Goal: Use online tool/utility: Utilize a website feature to perform a specific function

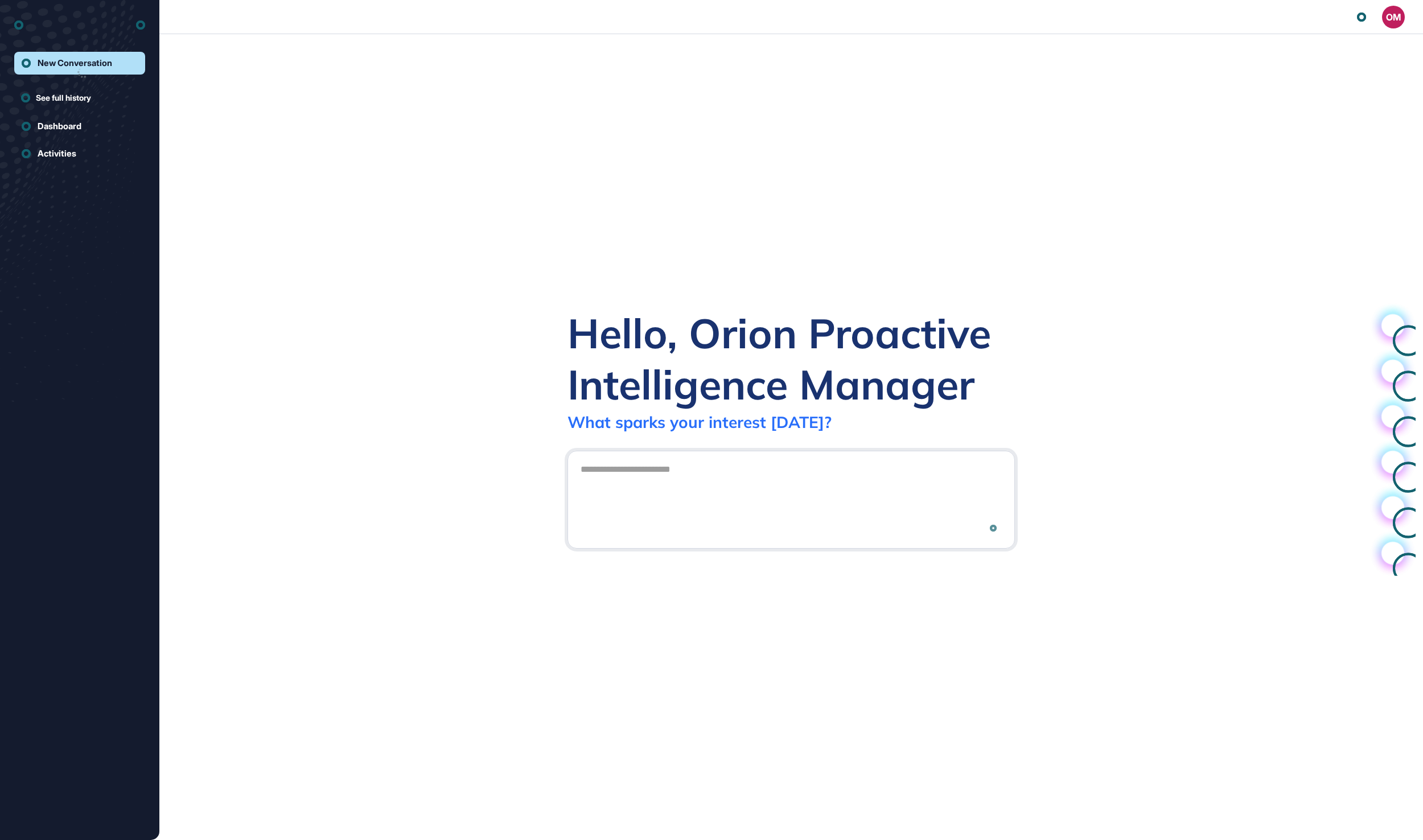
scroll to position [1, 1]
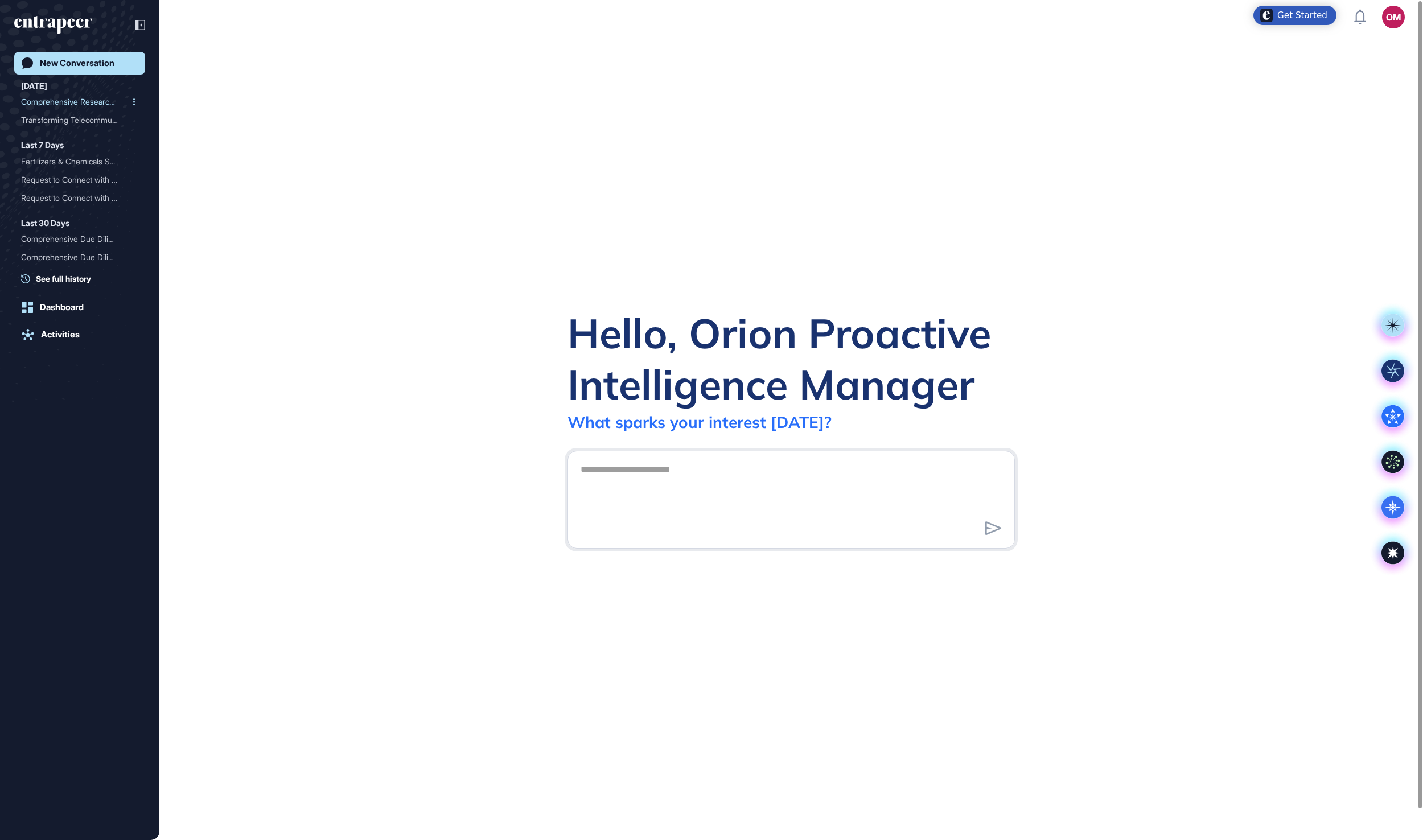
click at [77, 96] on div "Comprehensive Research Re..." at bounding box center [75, 102] width 108 height 19
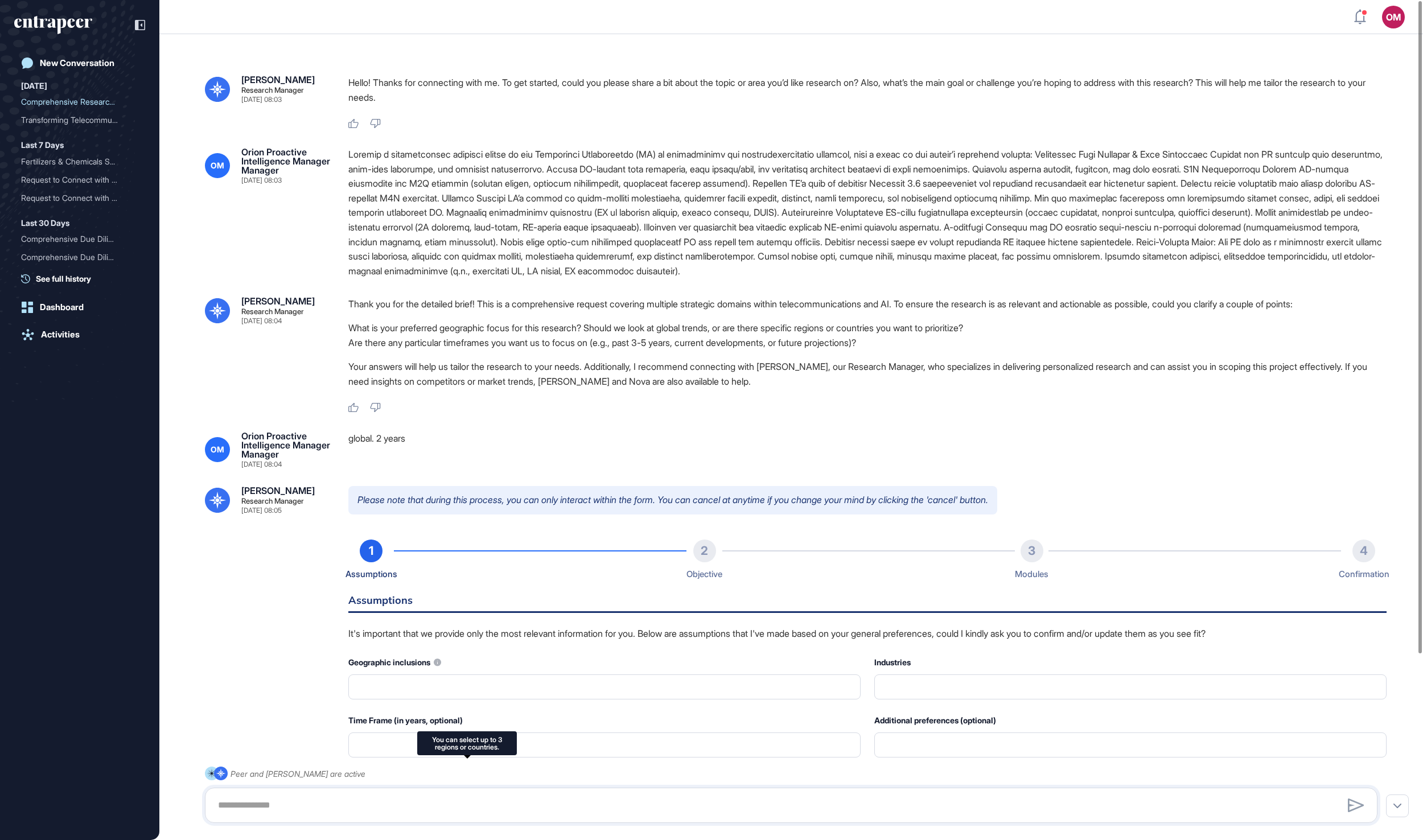
type input "**********"
type input "*"
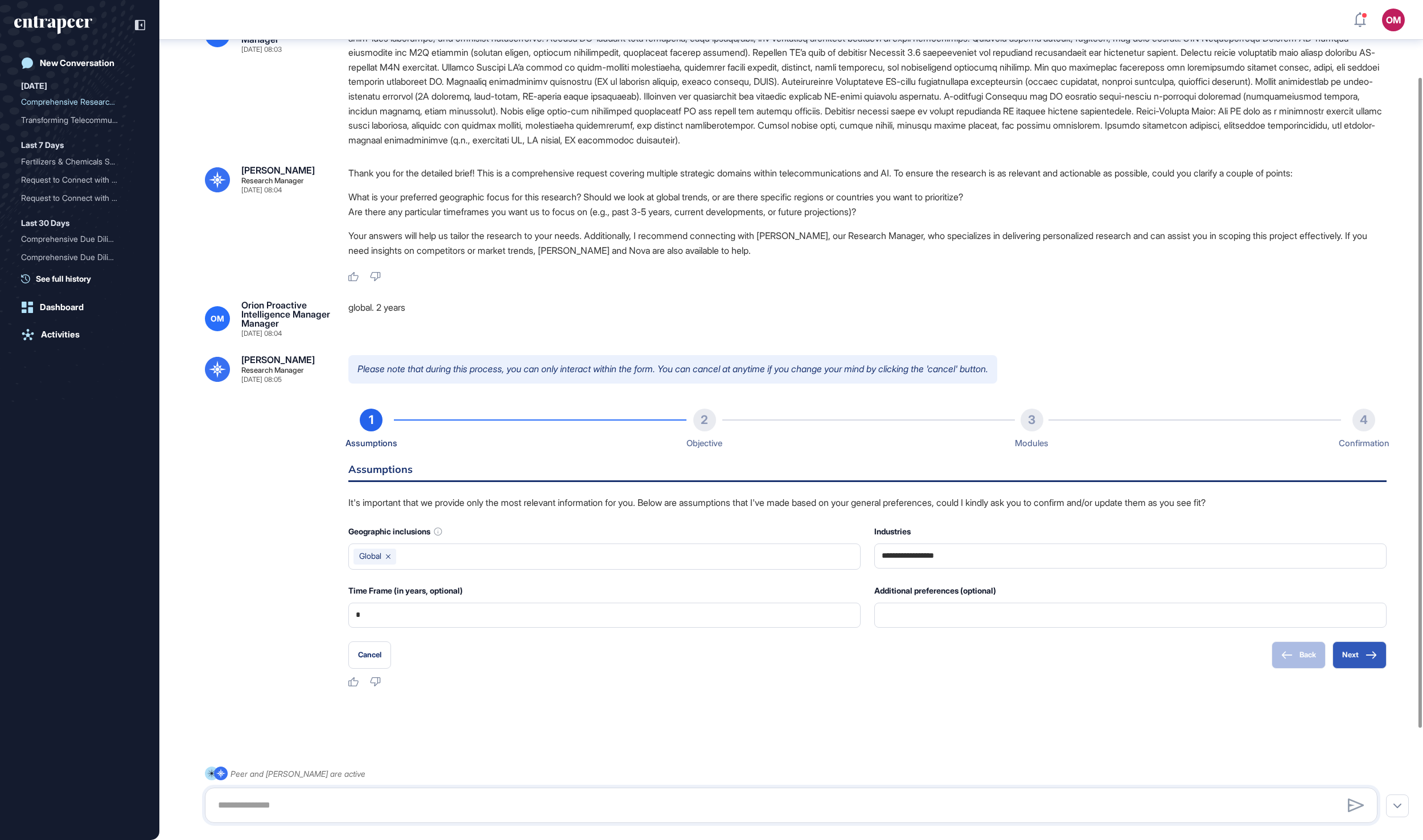
scroll to position [246, 0]
click at [1347, 653] on button "Next" at bounding box center [1360, 654] width 54 height 27
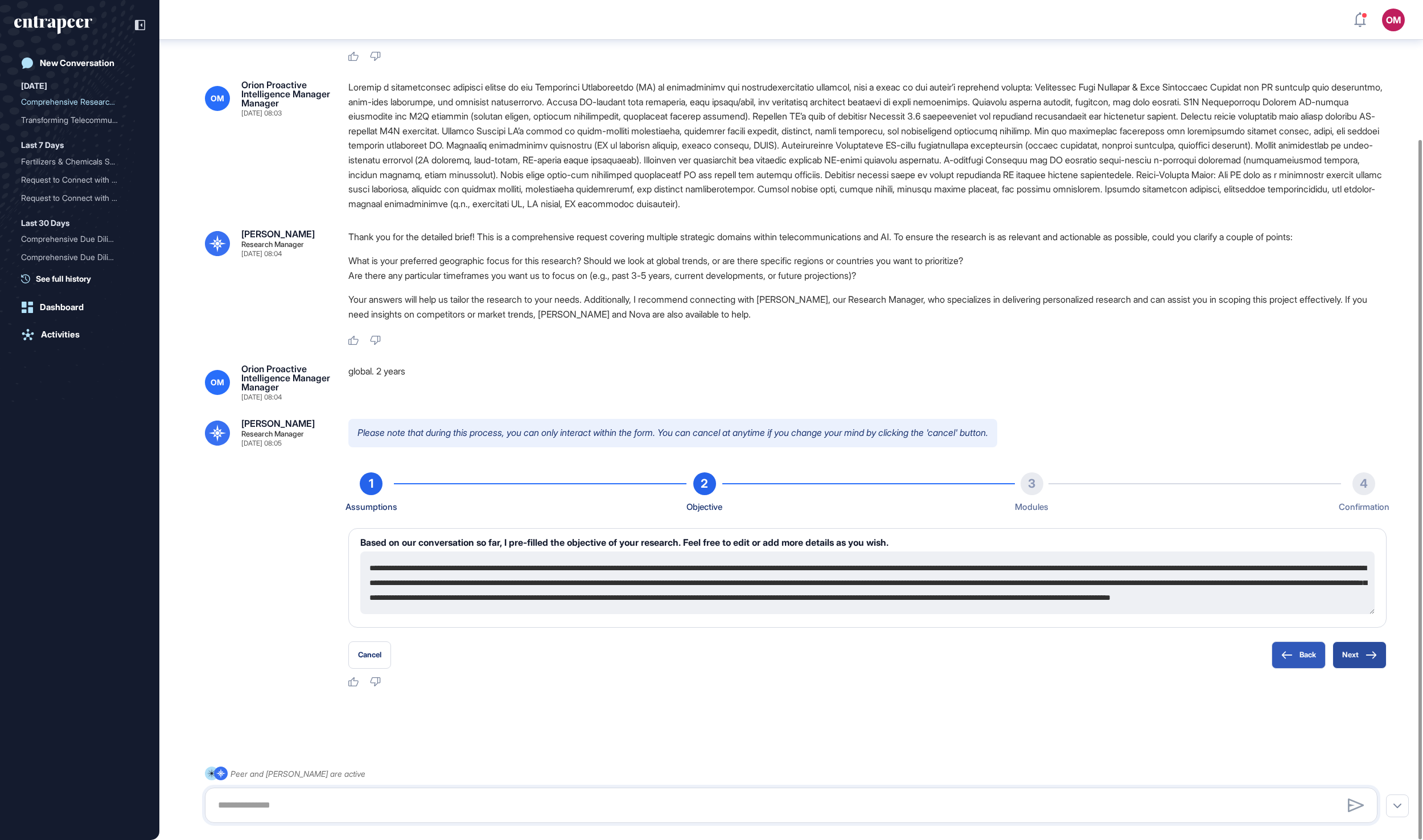
click at [1347, 653] on button "Next" at bounding box center [1360, 654] width 54 height 27
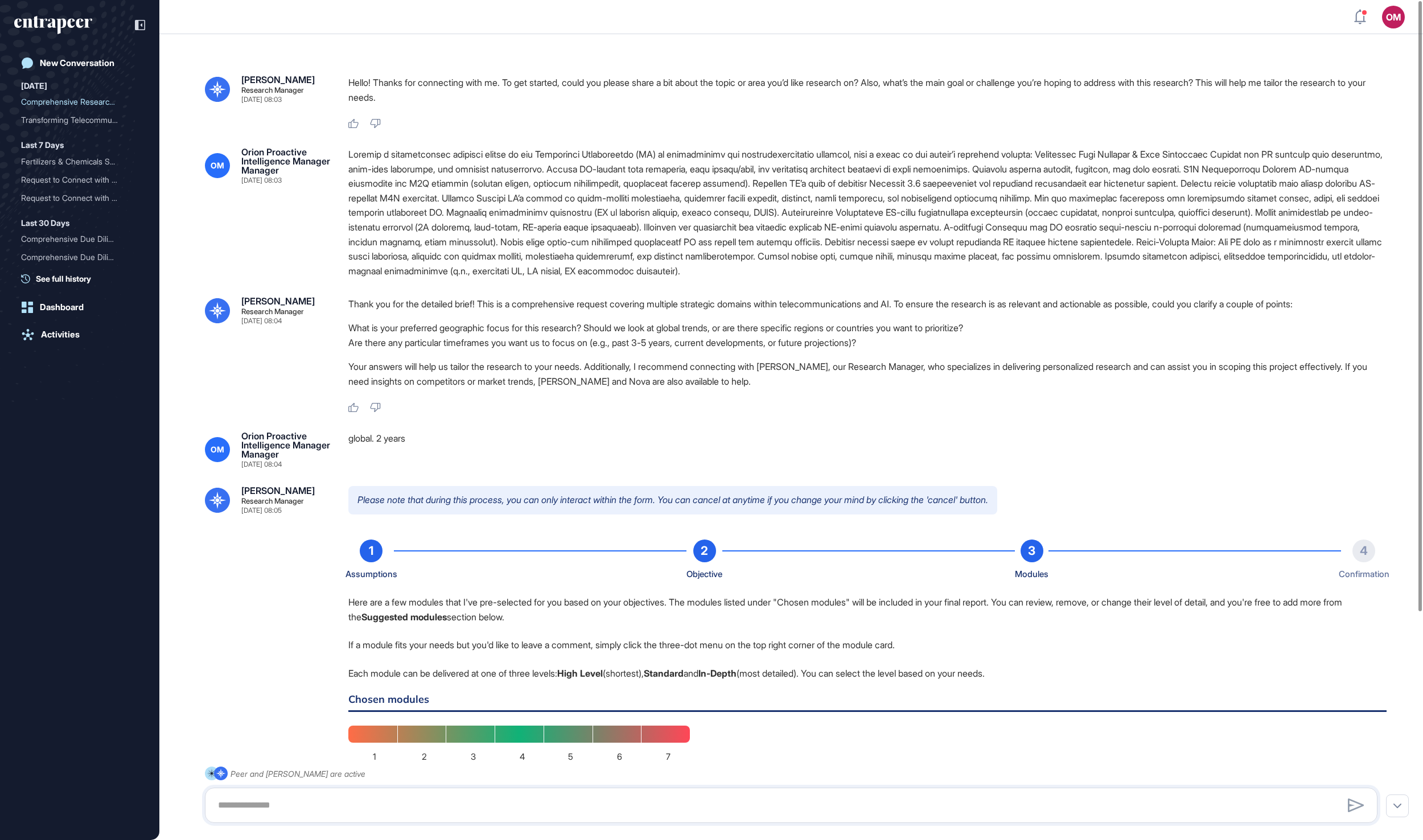
scroll to position [0, 0]
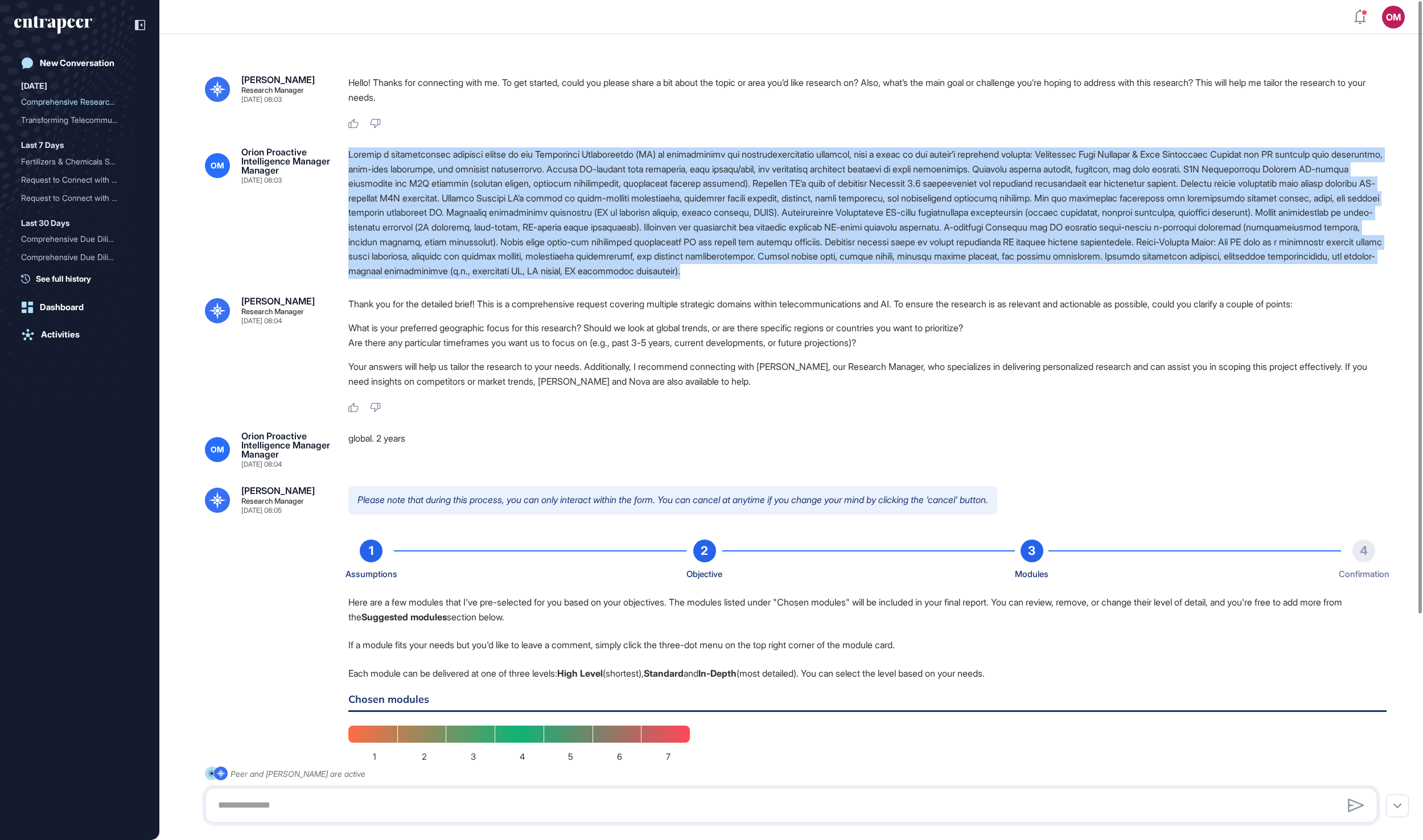
drag, startPoint x: 488, startPoint y: 316, endPoint x: 342, endPoint y: 154, distance: 218.1
click at [342, 154] on div "OM Orion Proactive Intelligence Manager Manager [DATE] 08:03" at bounding box center [791, 212] width 1173 height 131
copy div "Loremip d sitametconsec adipisci elitse do eiu Temporinci Utlaboreetdo (MA) al …"
click at [86, 62] on div "New Conversation" at bounding box center [77, 62] width 74 height 10
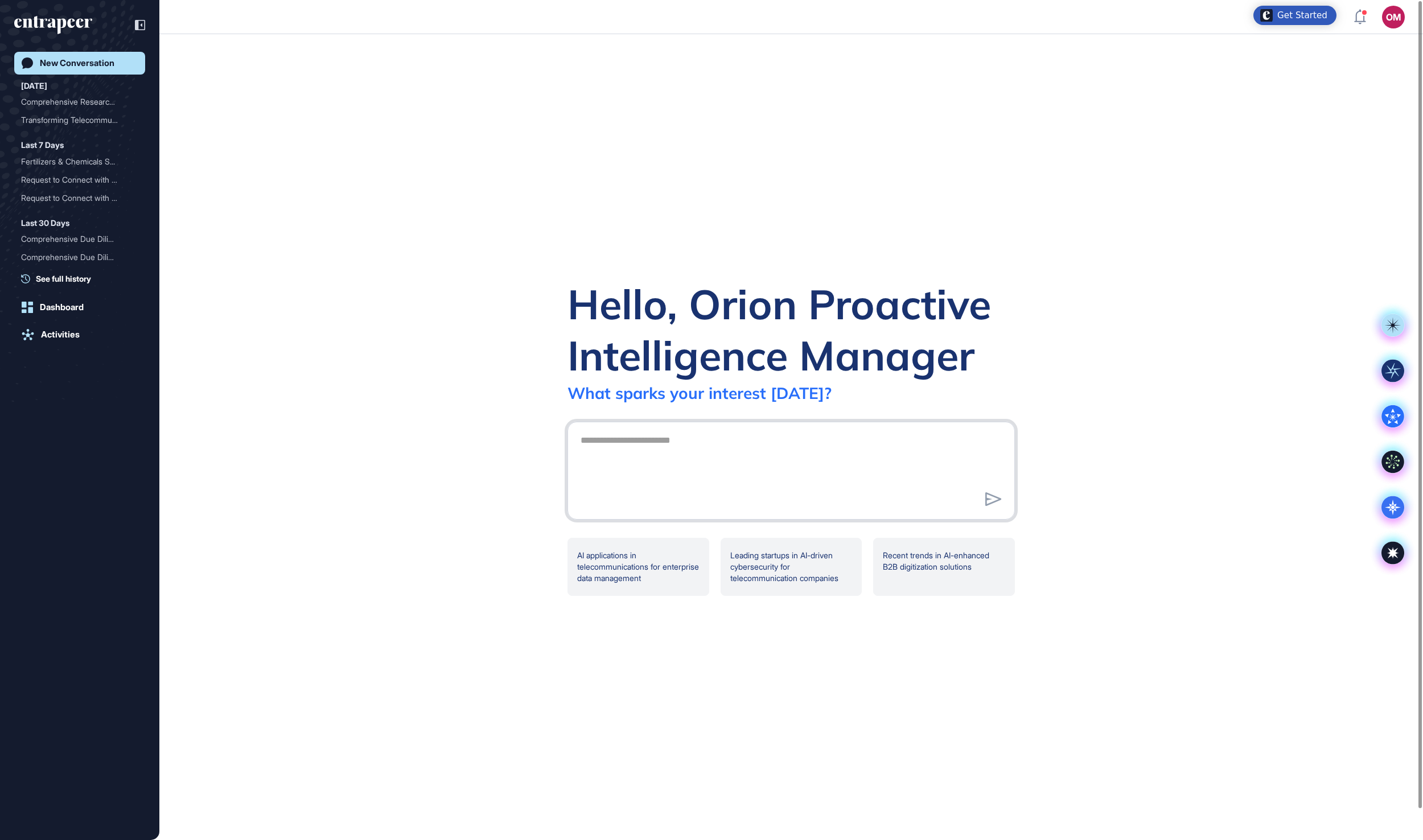
click at [668, 462] on textarea at bounding box center [791, 469] width 435 height 80
type textarea "**********"
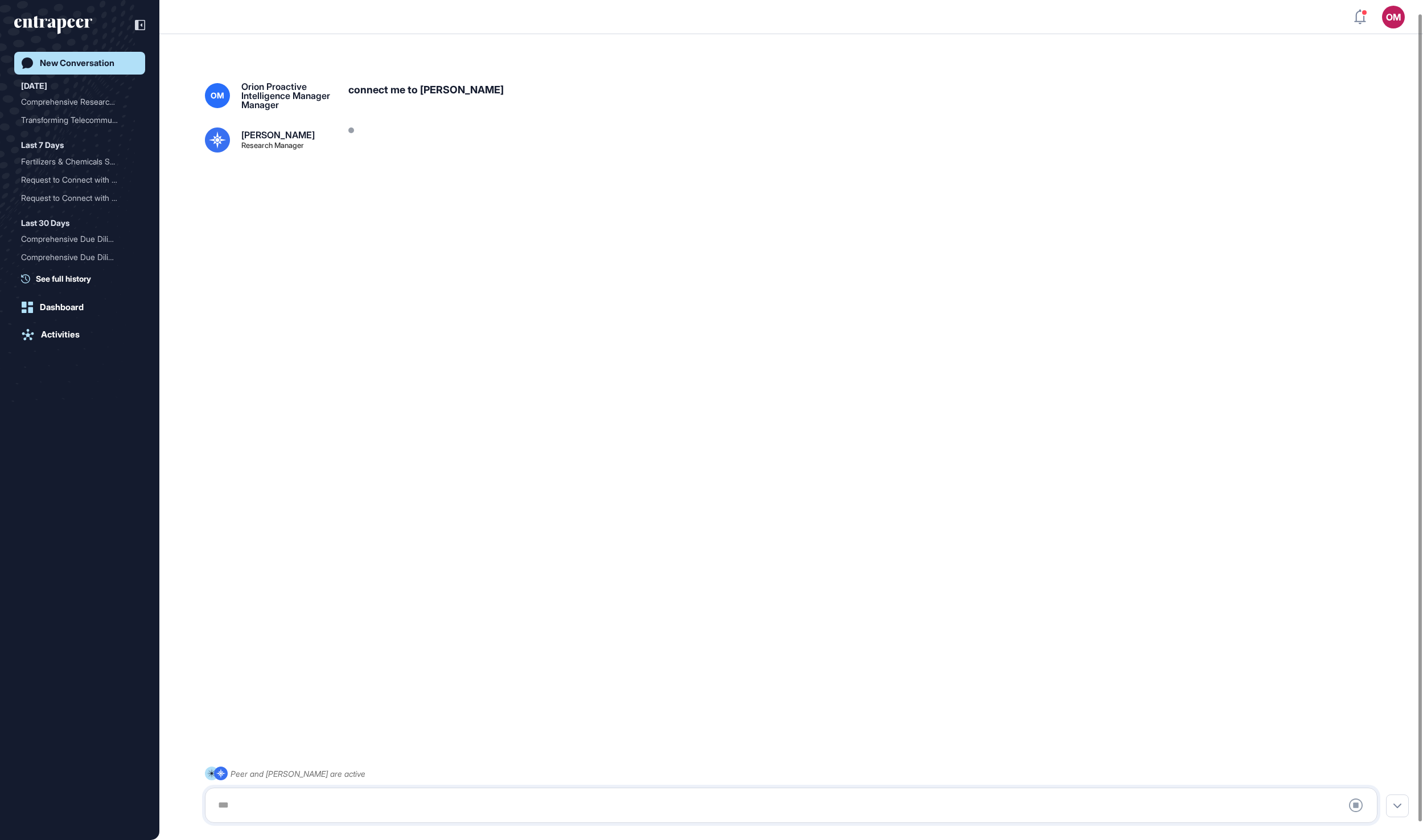
scroll to position [32, 0]
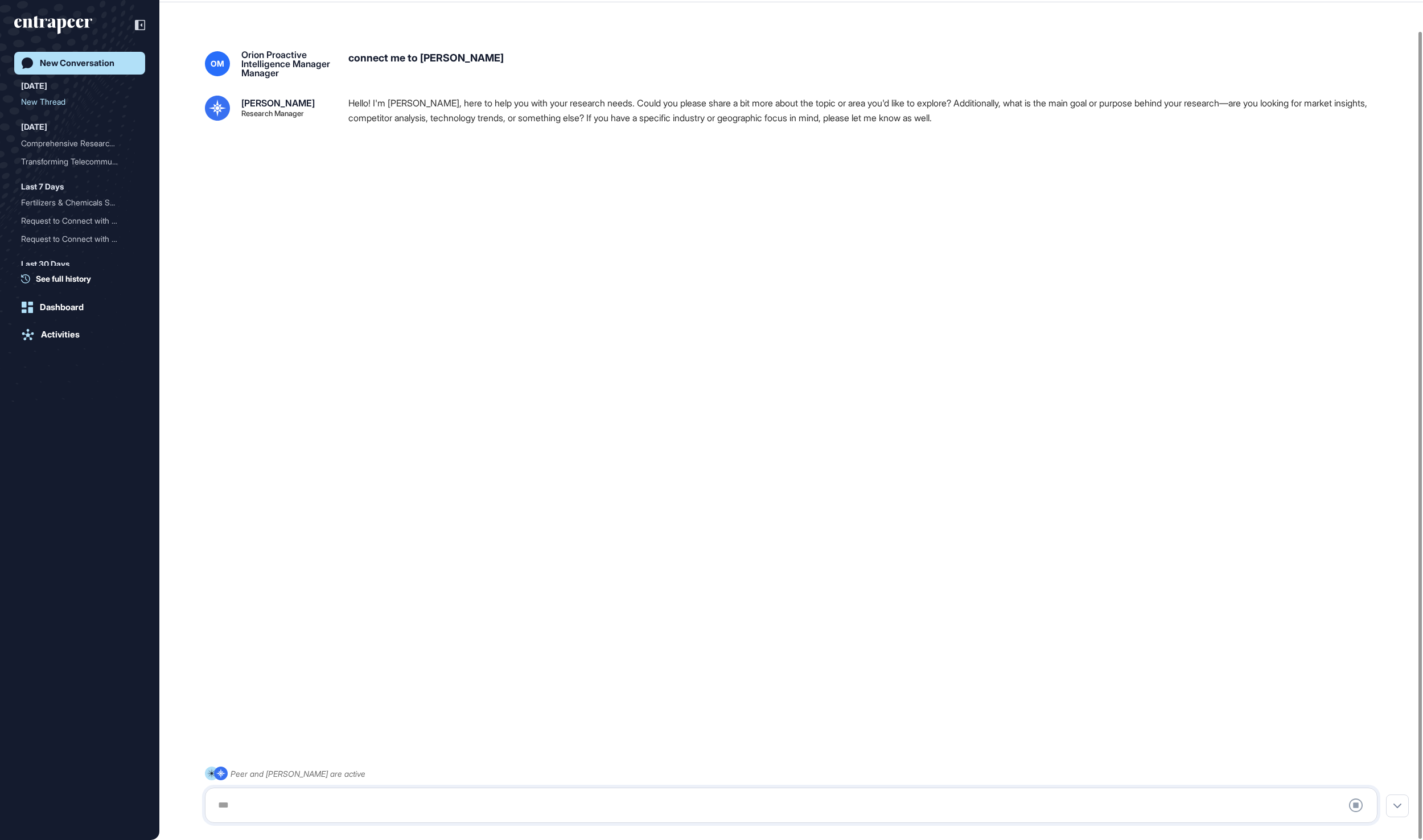
click at [429, 805] on div at bounding box center [791, 805] width 1161 height 22
click at [438, 805] on div at bounding box center [791, 805] width 1161 height 22
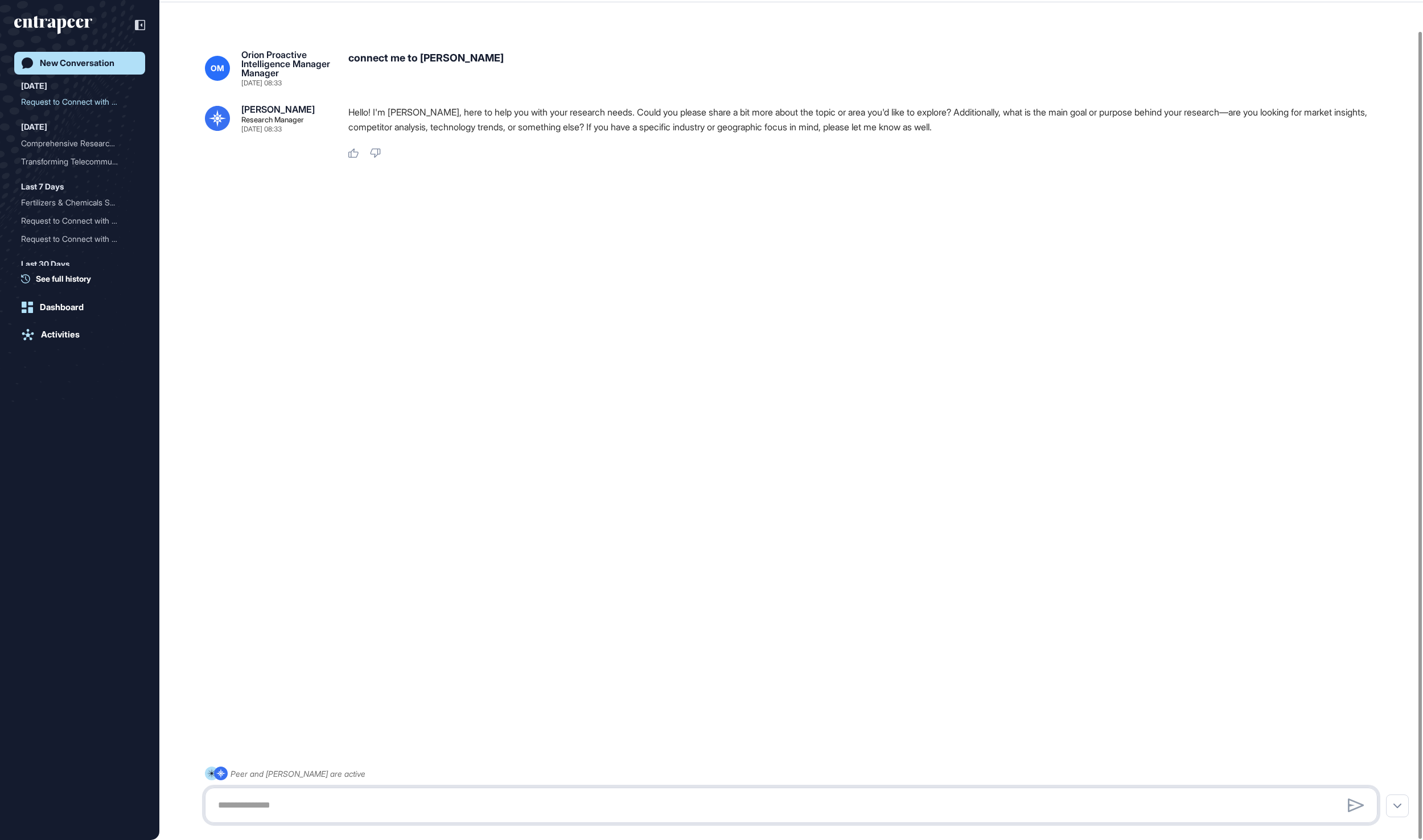
click at [419, 800] on textarea at bounding box center [791, 805] width 1161 height 22
paste textarea "**********"
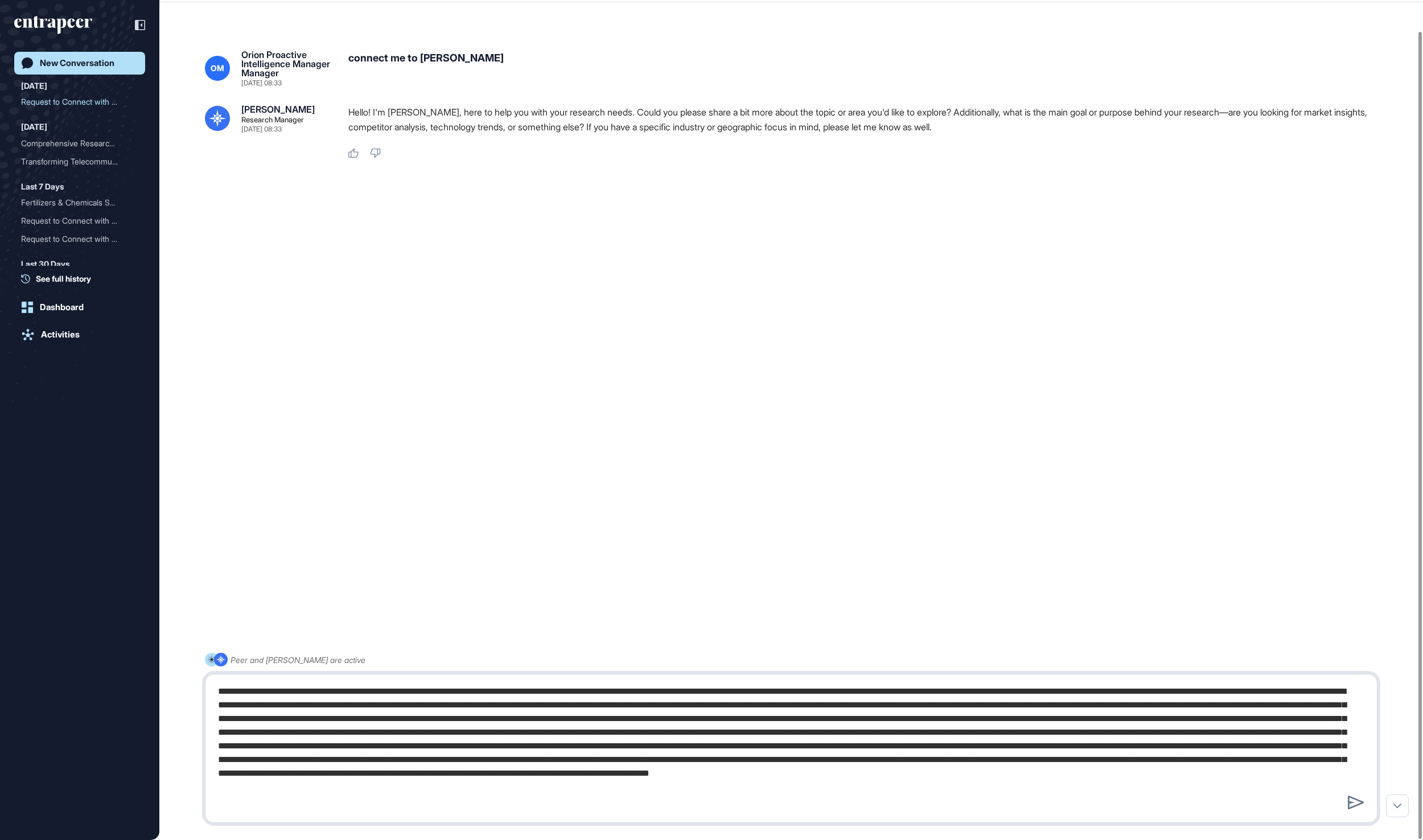
scroll to position [4, 0]
type textarea "**********"
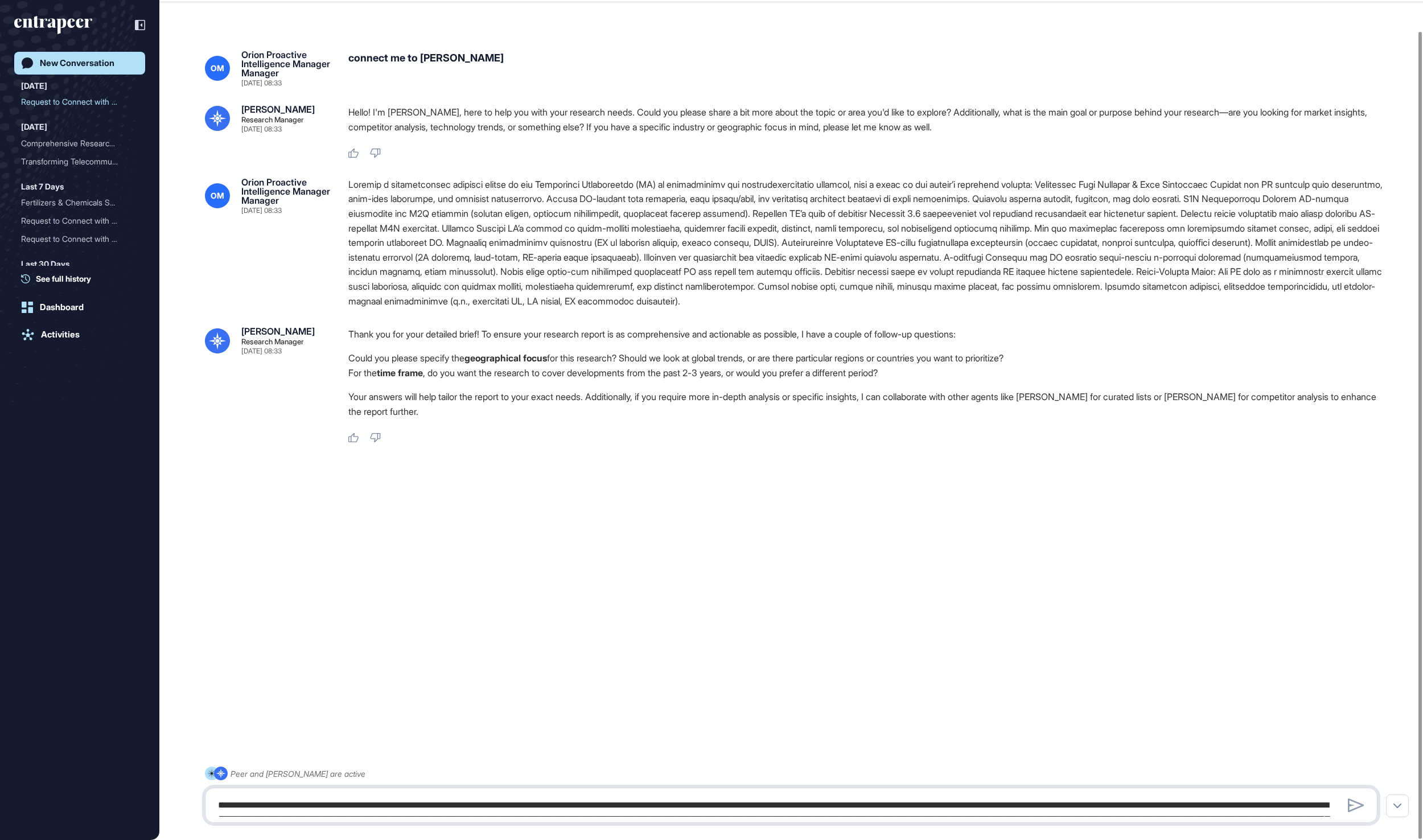
click at [691, 800] on textarea at bounding box center [790, 805] width 1159 height 22
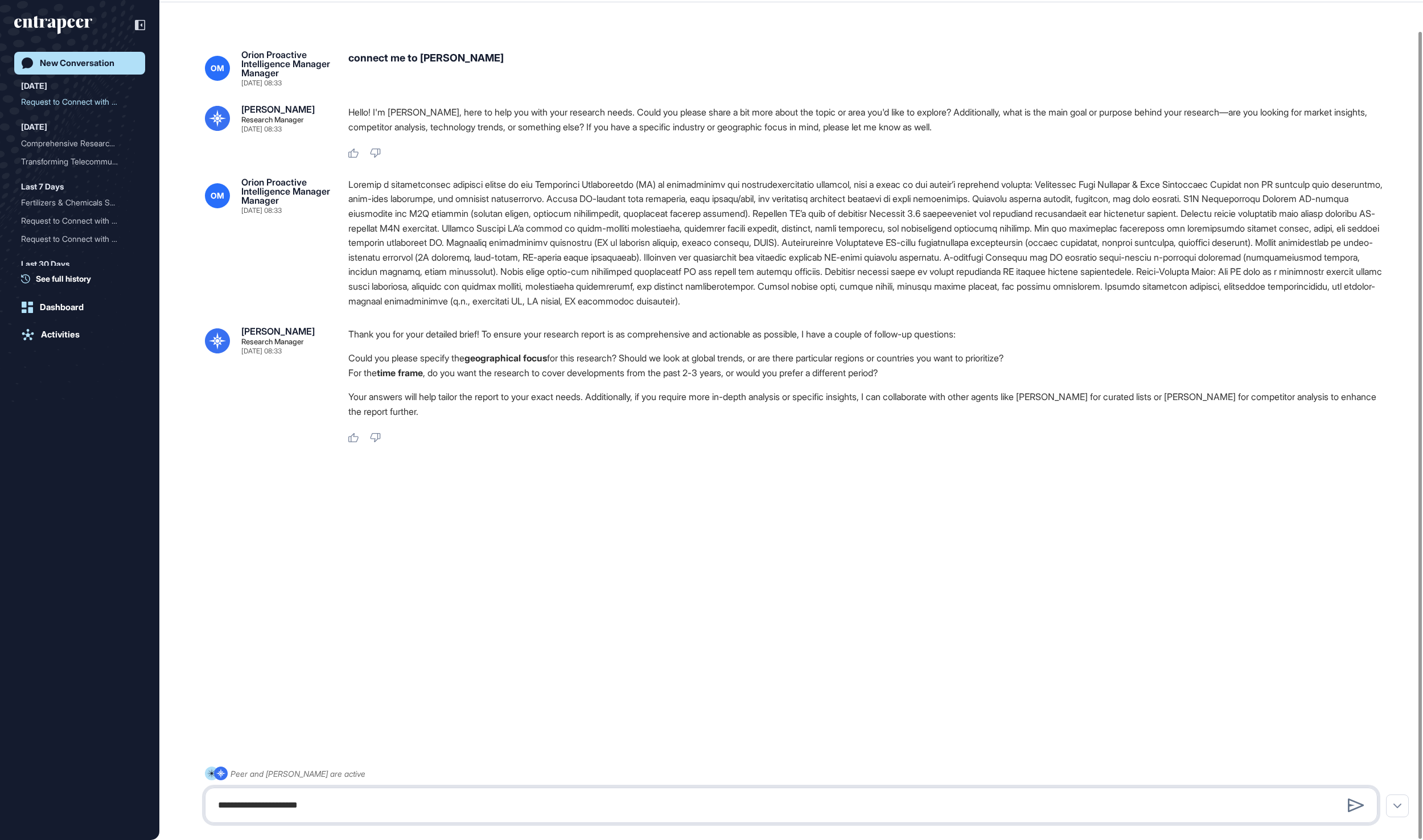
type textarea "**********"
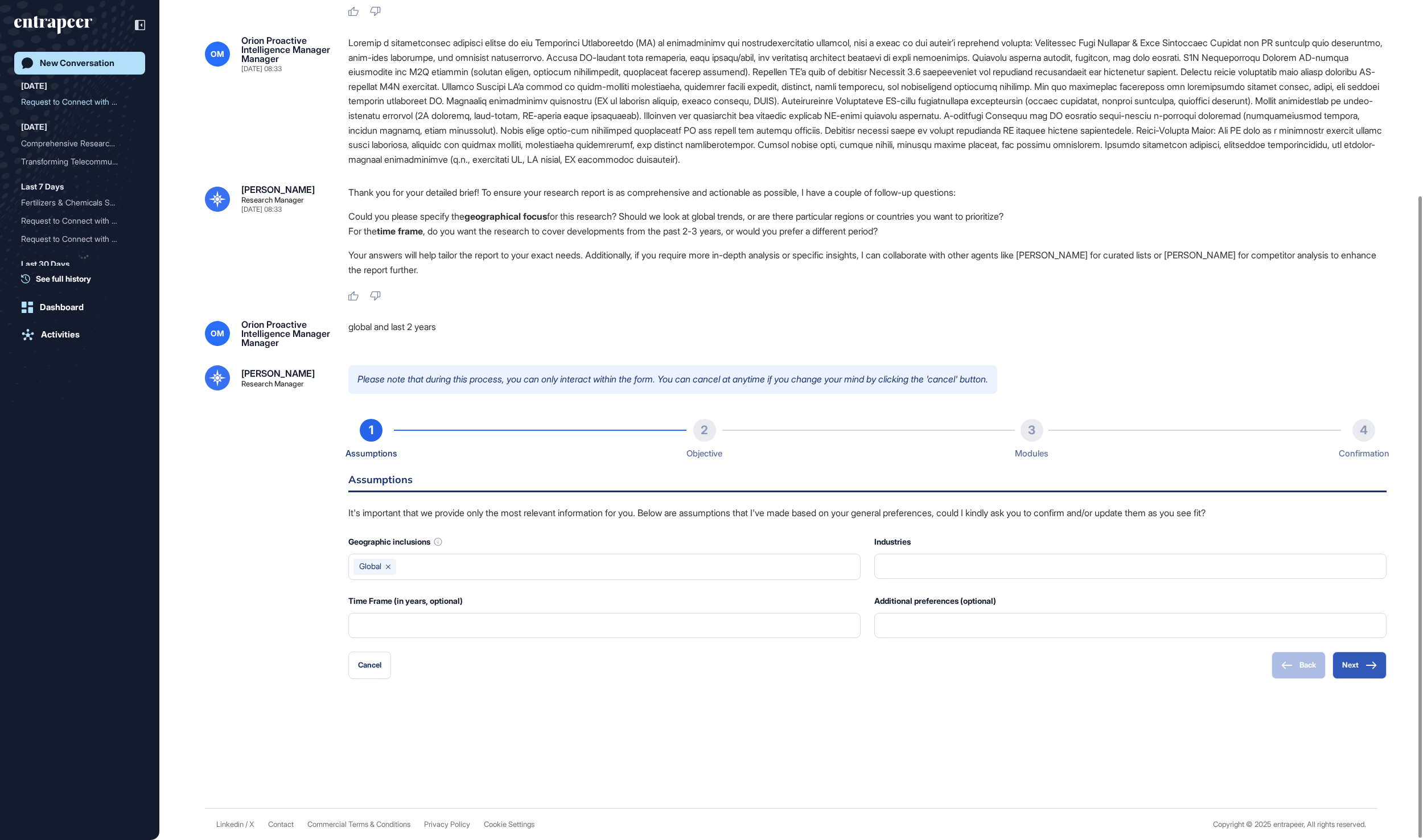
scroll to position [255, 0]
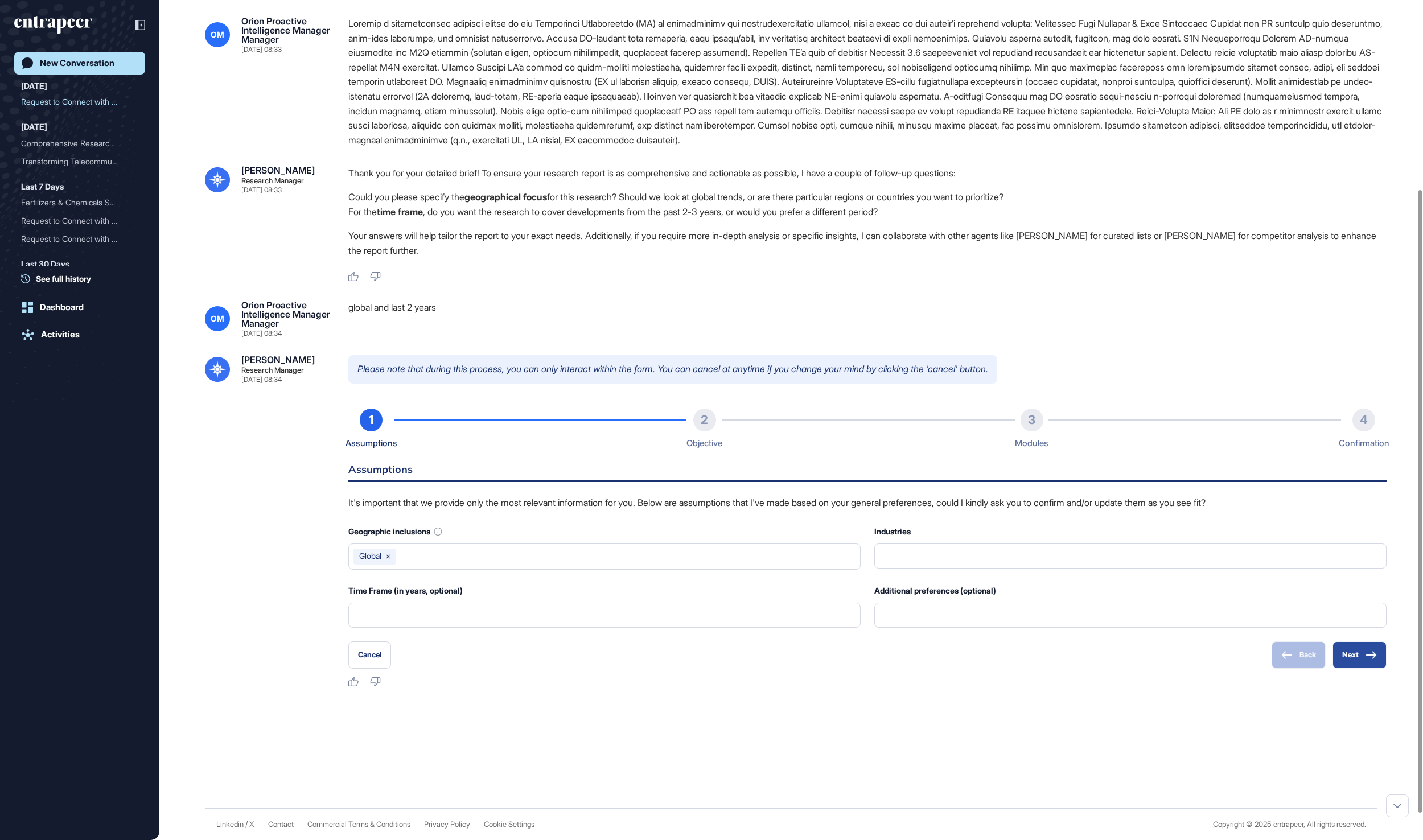
click at [1354, 669] on button "Next" at bounding box center [1360, 654] width 54 height 27
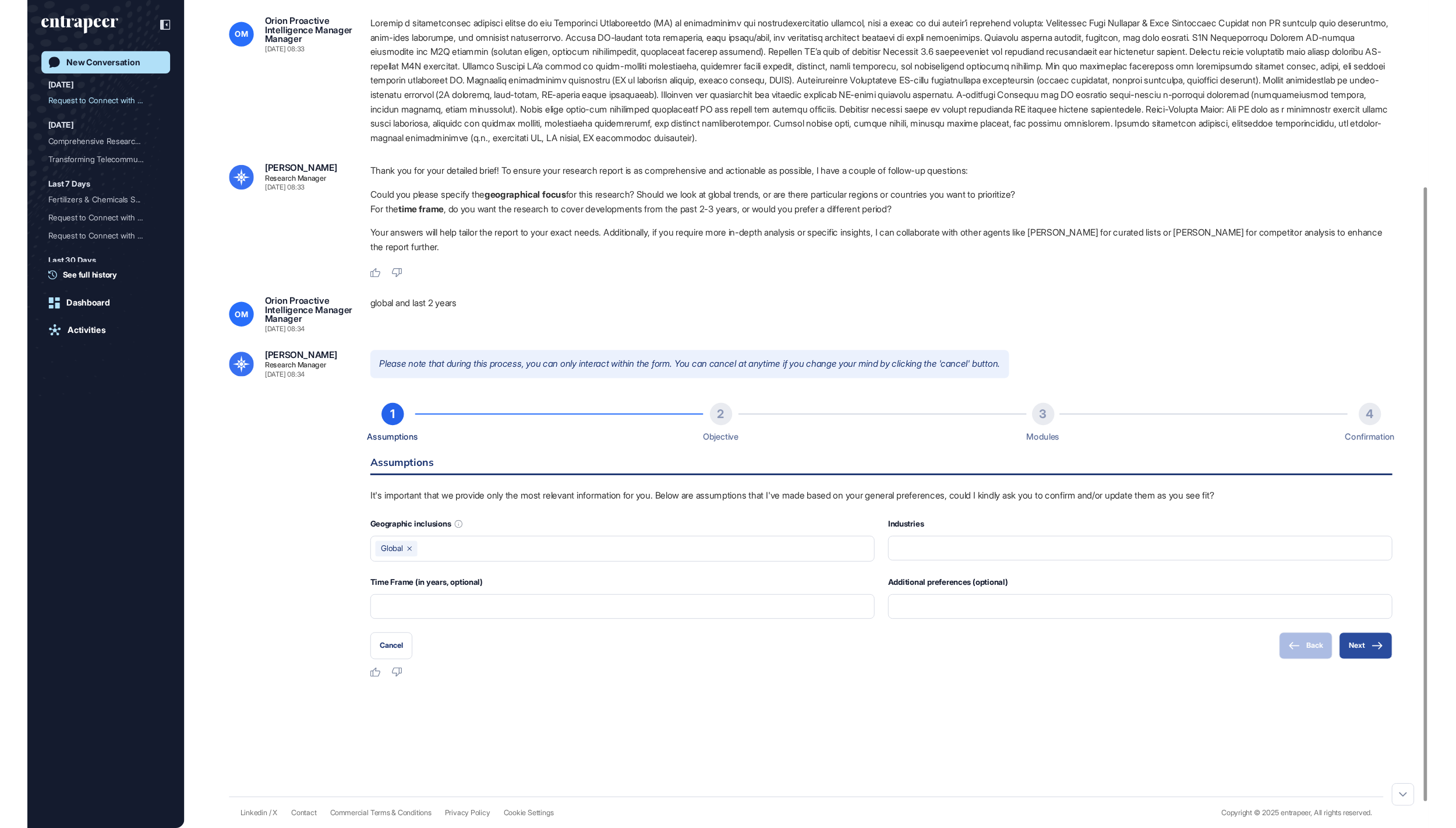
scroll to position [214, 0]
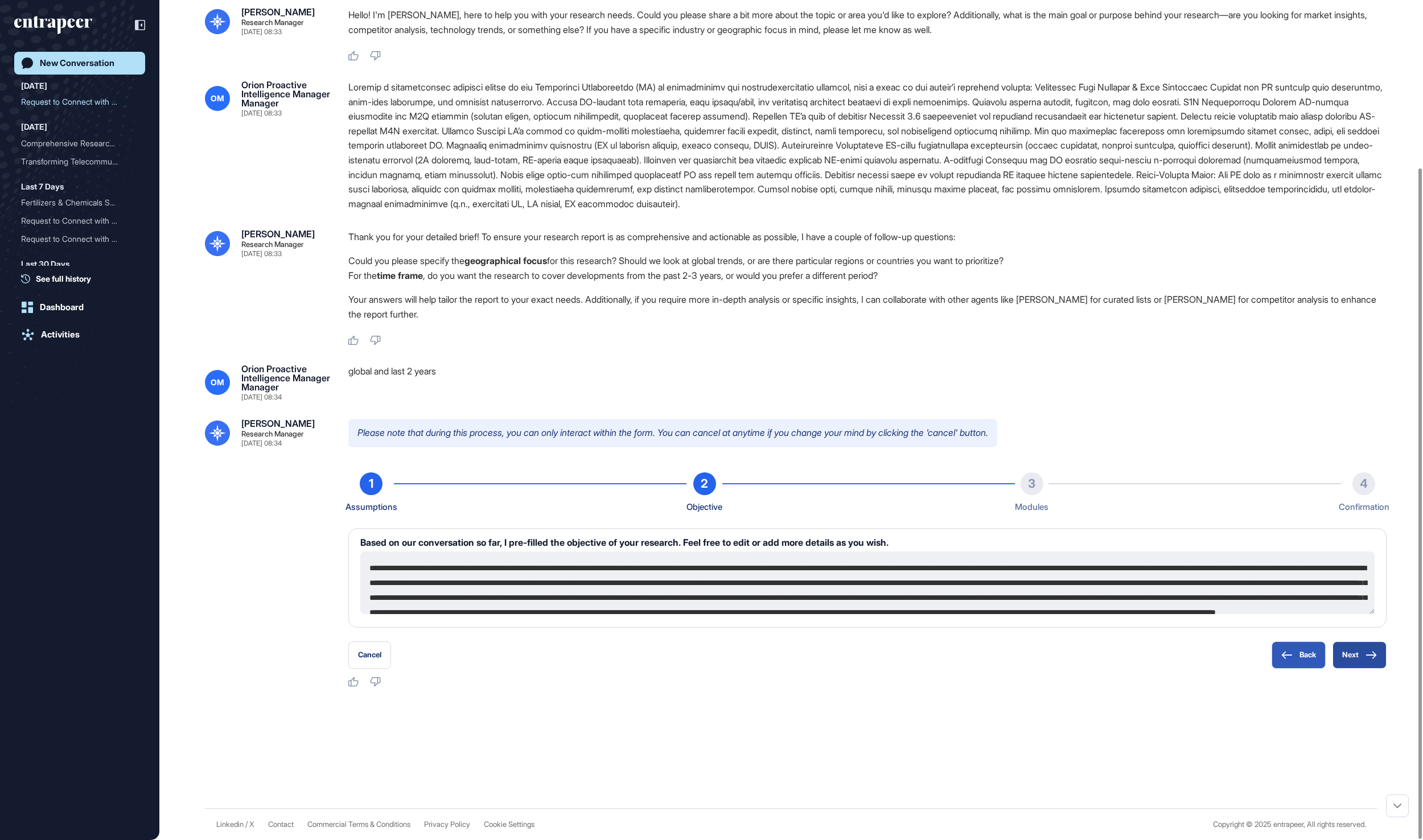
click at [1375, 657] on icon at bounding box center [1371, 655] width 10 height 7
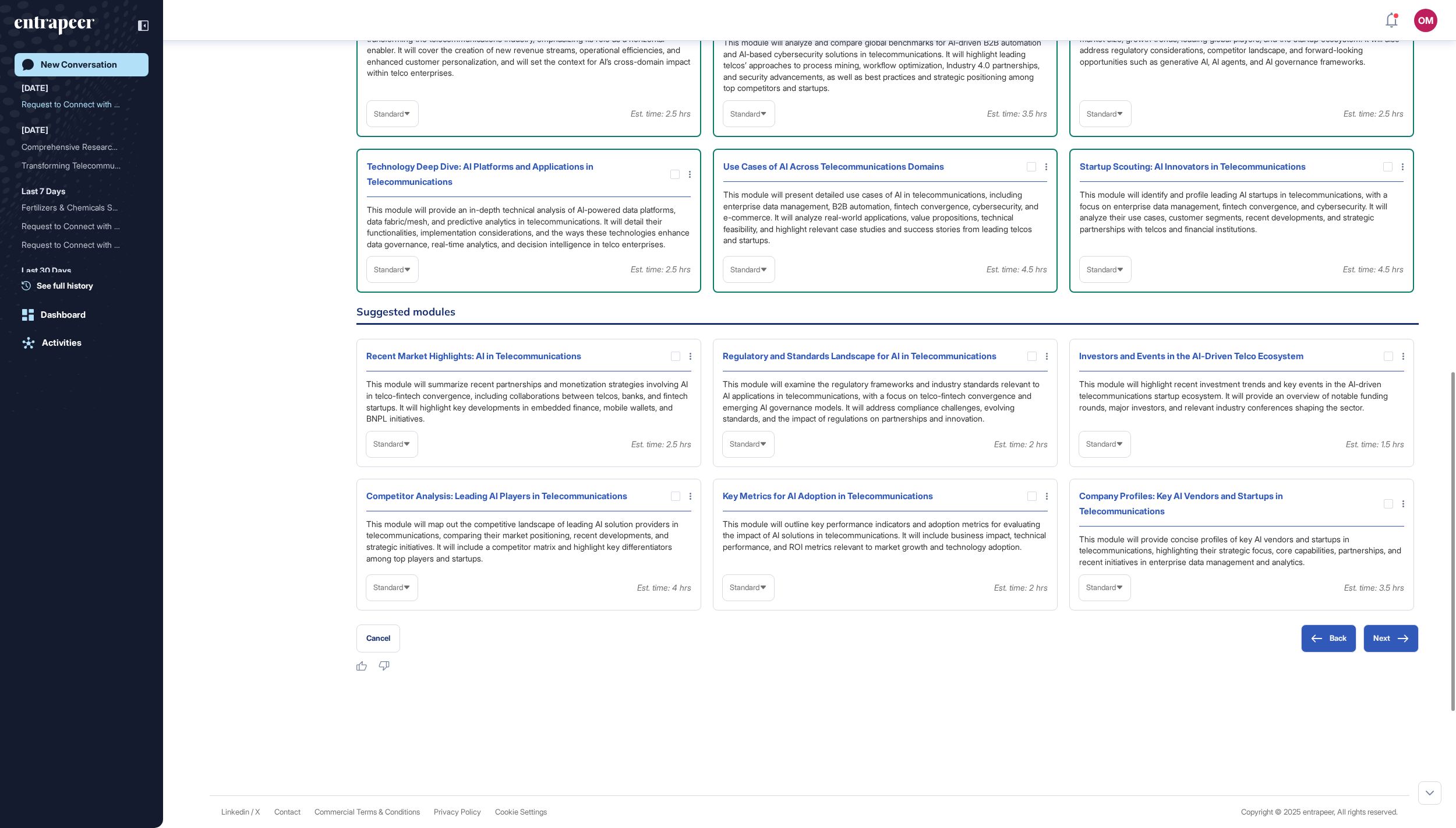
scroll to position [862, 0]
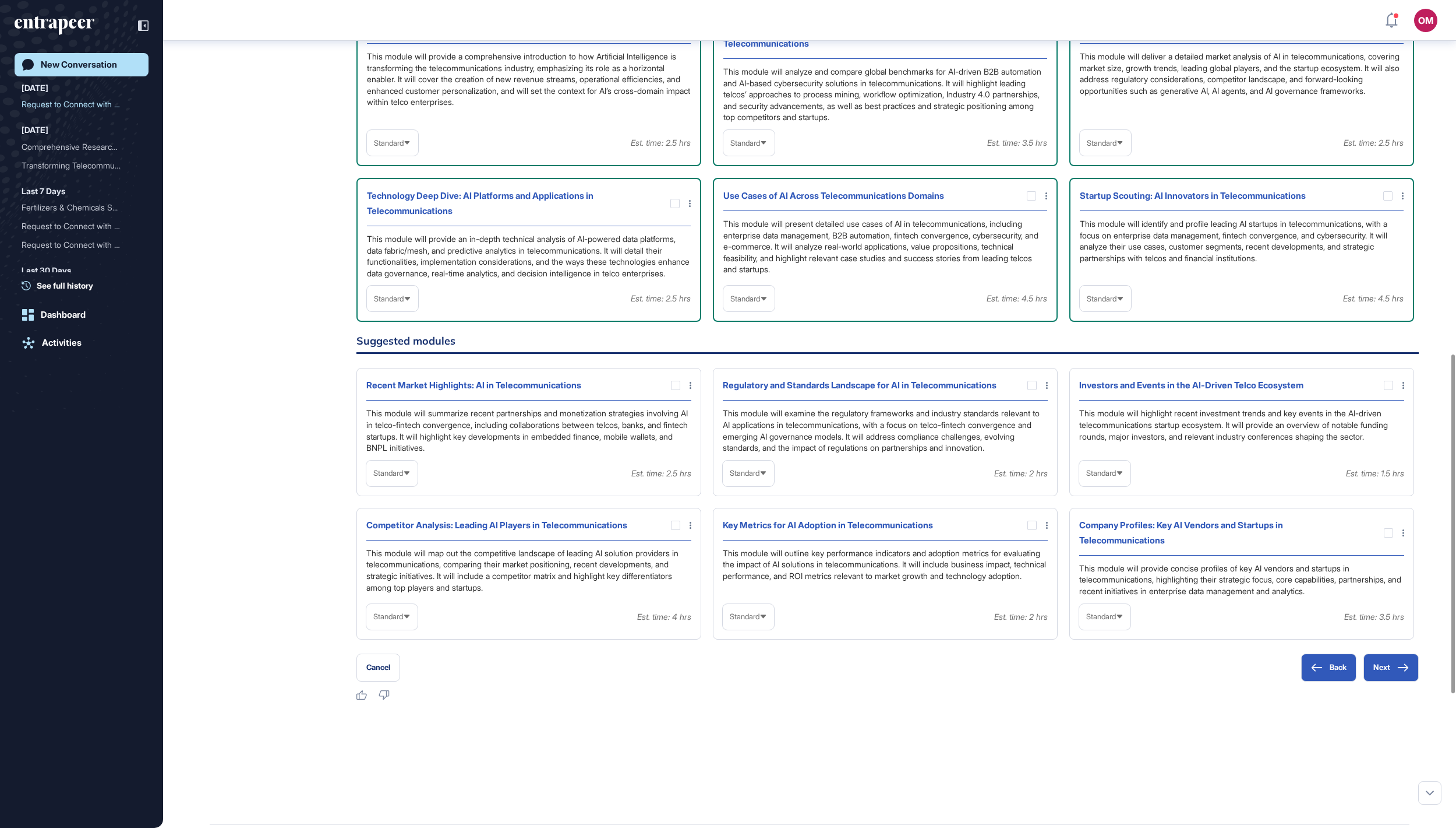
click at [400, 148] on span "Standard" at bounding box center [389, 143] width 30 height 9
click at [401, 182] on li "High-Level" at bounding box center [392, 171] width 44 height 23
click at [770, 155] on div "Standard" at bounding box center [749, 142] width 51 height 26
click at [752, 229] on li "In-depth" at bounding box center [748, 217] width 44 height 23
click at [1131, 154] on div "Standard" at bounding box center [1106, 143] width 51 height 23
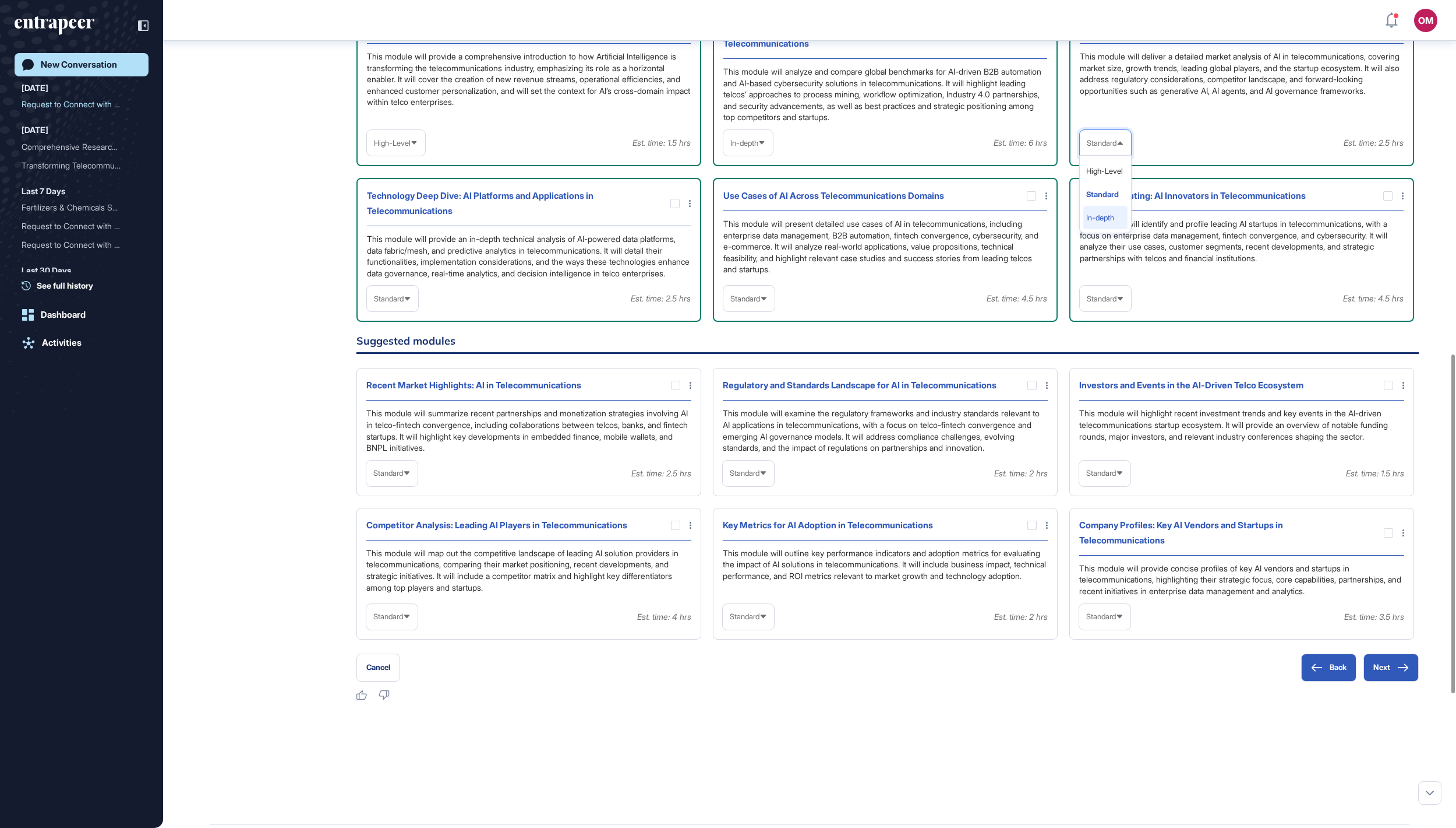
click at [1116, 229] on li "In-depth" at bounding box center [1106, 217] width 44 height 23
click at [758, 303] on span "Standard" at bounding box center [745, 298] width 30 height 9
click at [753, 385] on li "In-depth" at bounding box center [748, 373] width 44 height 23
click at [1117, 303] on span "Standard" at bounding box center [1101, 298] width 30 height 9
click at [1110, 385] on li "In-depth" at bounding box center [1106, 373] width 44 height 23
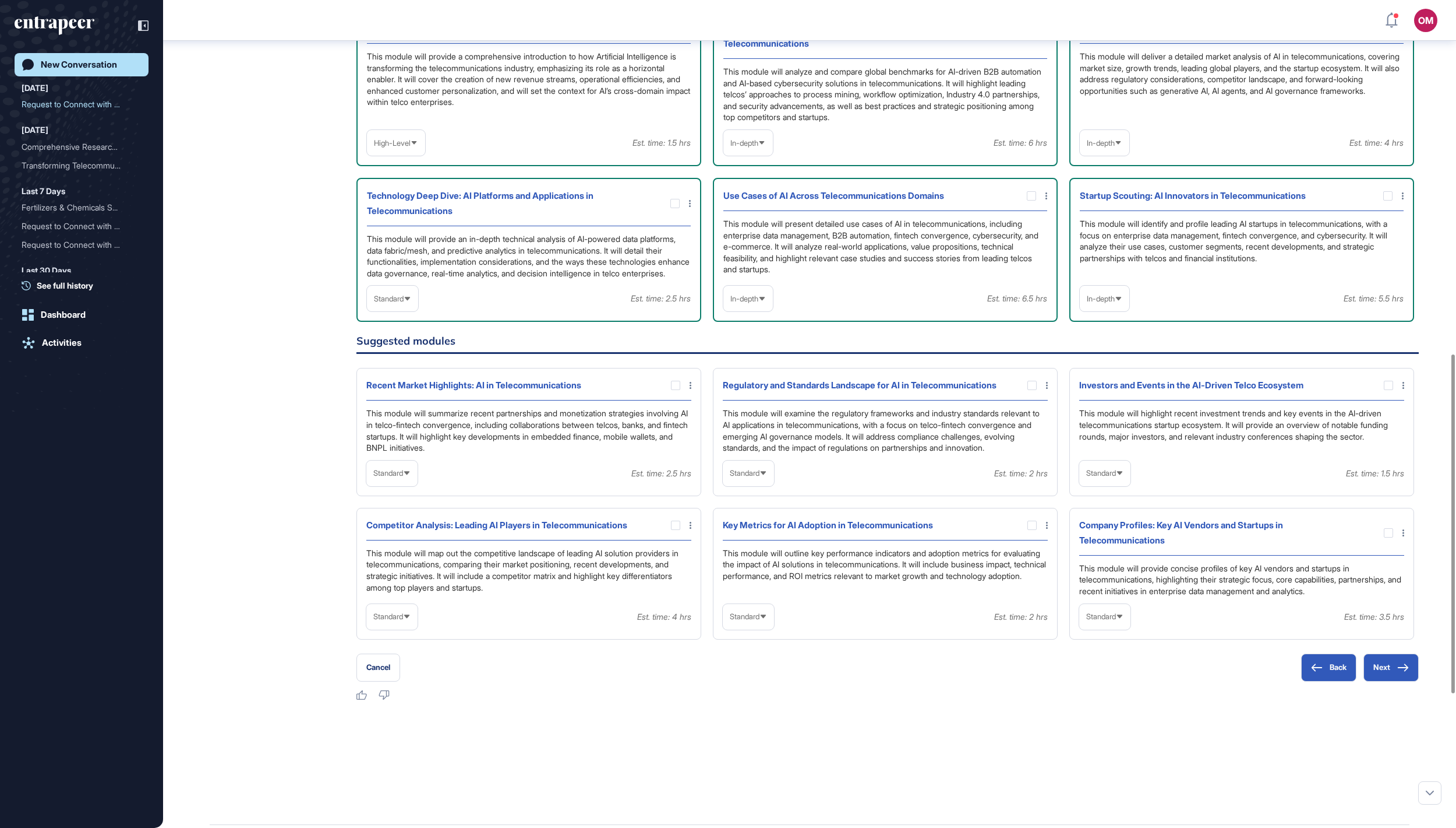
click at [418, 310] on div "Standard" at bounding box center [392, 299] width 51 height 23
click at [410, 385] on li "In-depth" at bounding box center [392, 373] width 44 height 23
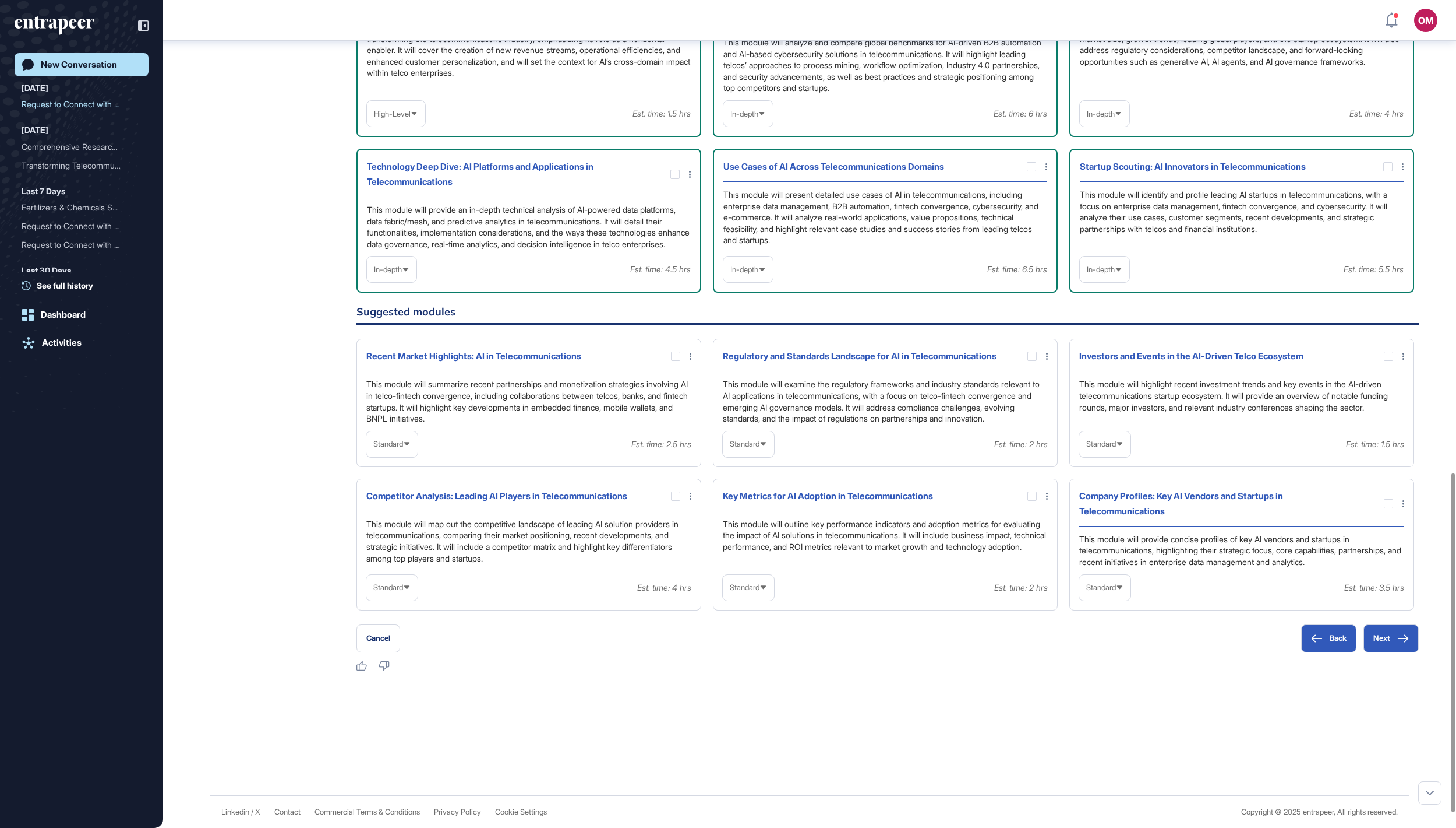
scroll to position [1153, 0]
click at [393, 439] on span "Standard" at bounding box center [388, 443] width 30 height 9
click at [404, 513] on li "In-depth" at bounding box center [391, 518] width 44 height 23
click at [671, 352] on div at bounding box center [676, 356] width 10 height 10
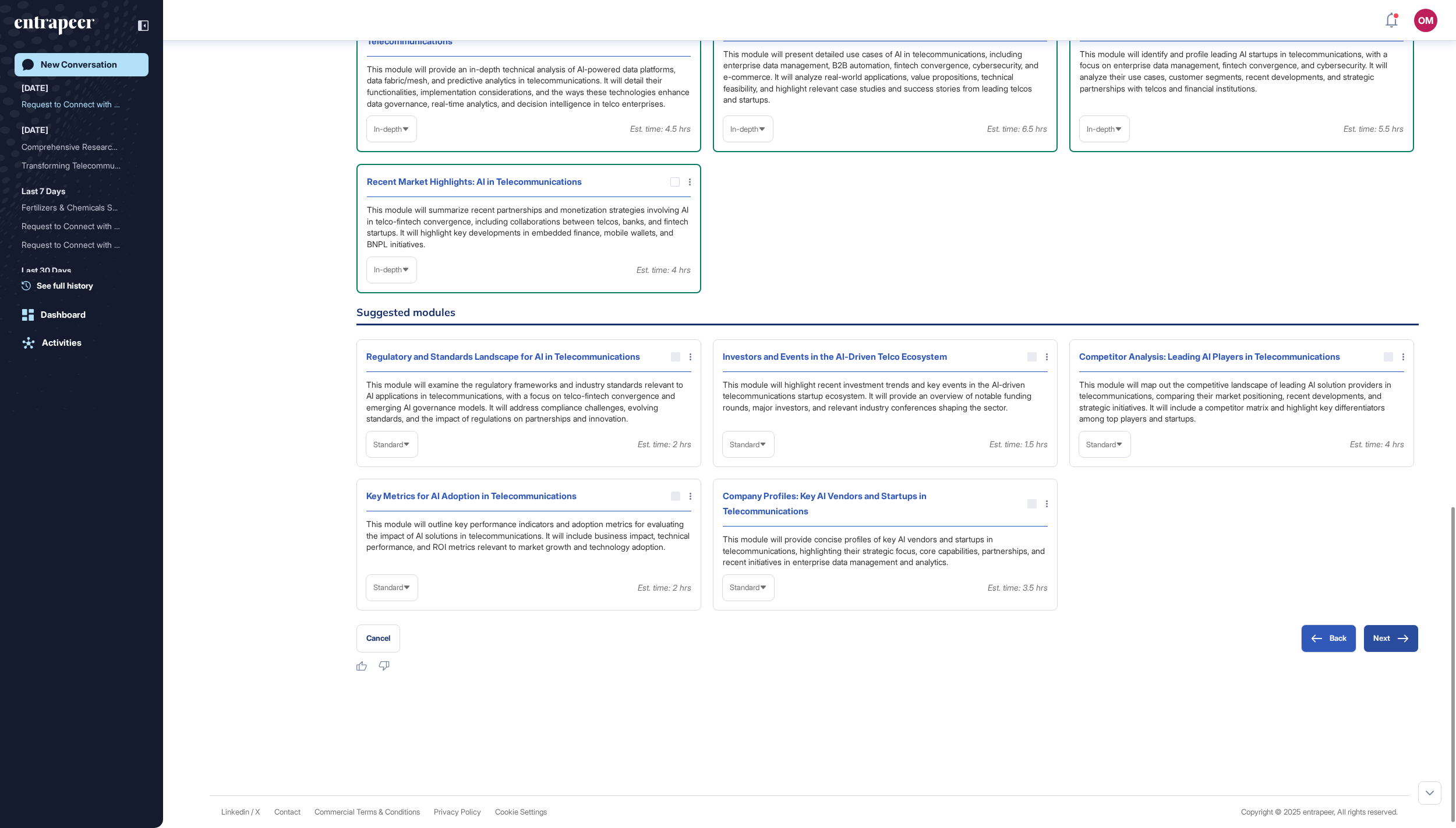
click at [1389, 652] on button "Next" at bounding box center [1391, 637] width 55 height 28
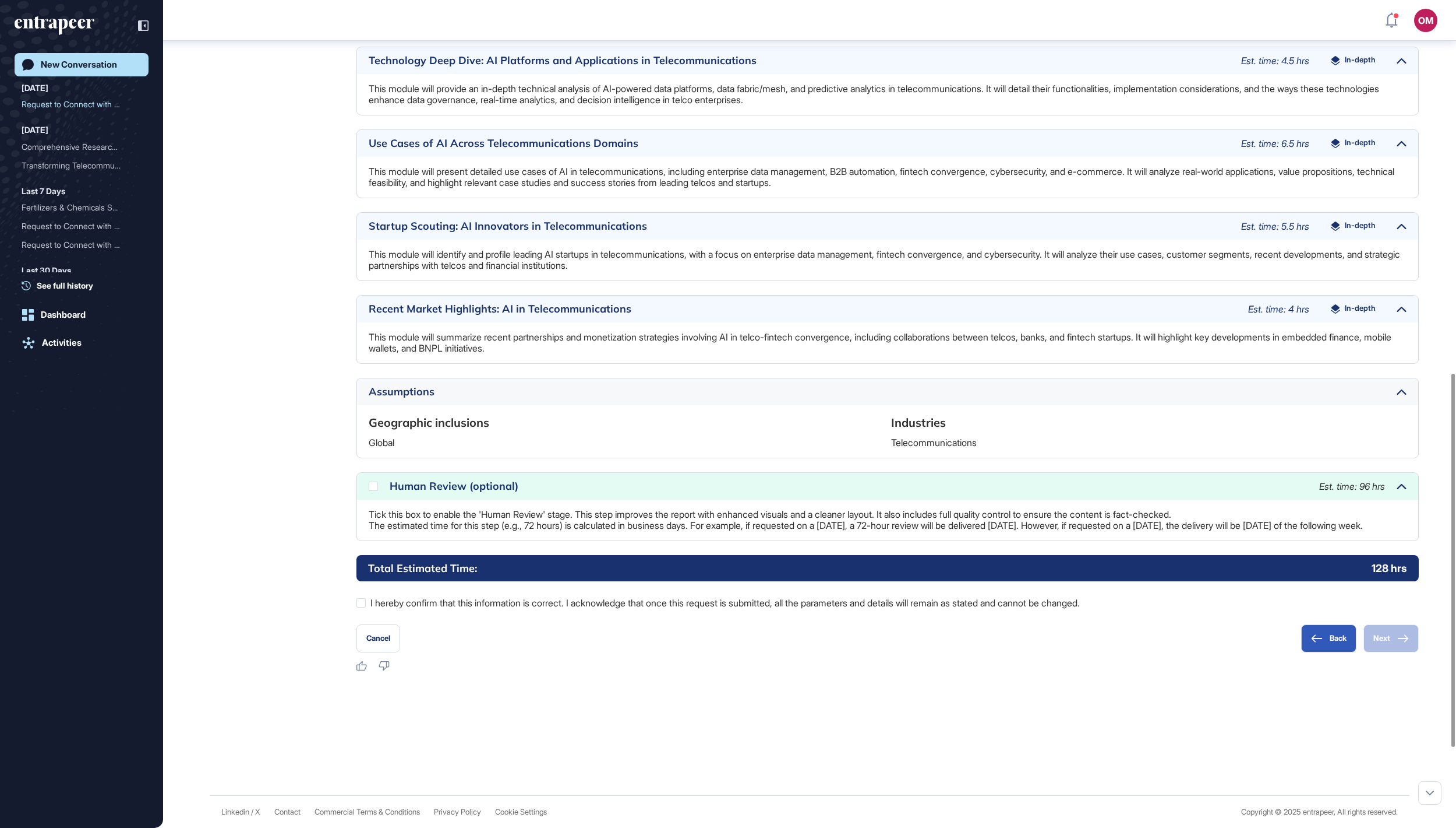
scroll to position [1005, 0]
click at [0, 0] on icon at bounding box center [0, 0] width 0 height 0
click at [360, 600] on div at bounding box center [361, 603] width 10 height 10
click at [1371, 636] on button "Next" at bounding box center [1391, 637] width 55 height 28
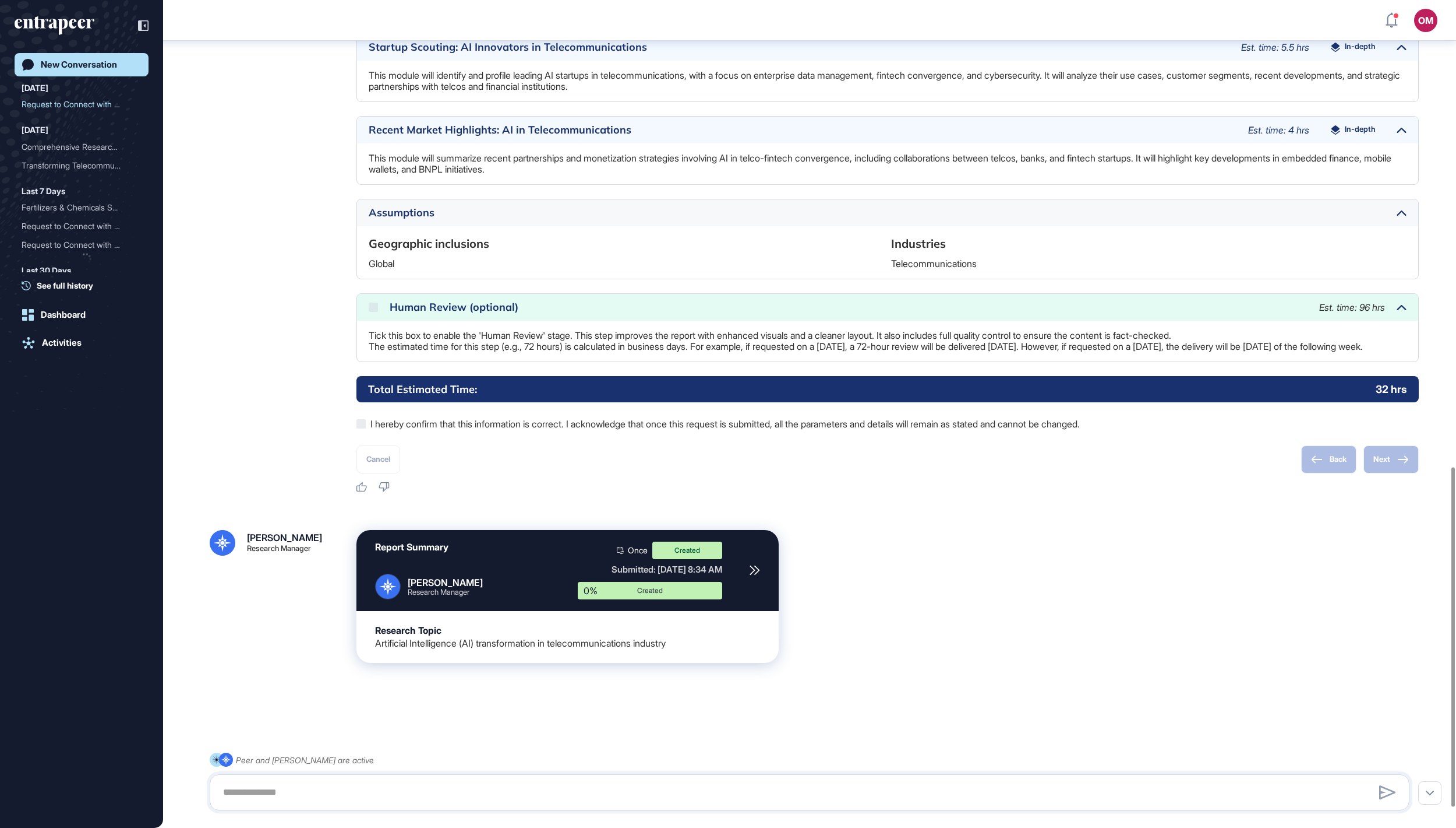
scroll to position [1137, 0]
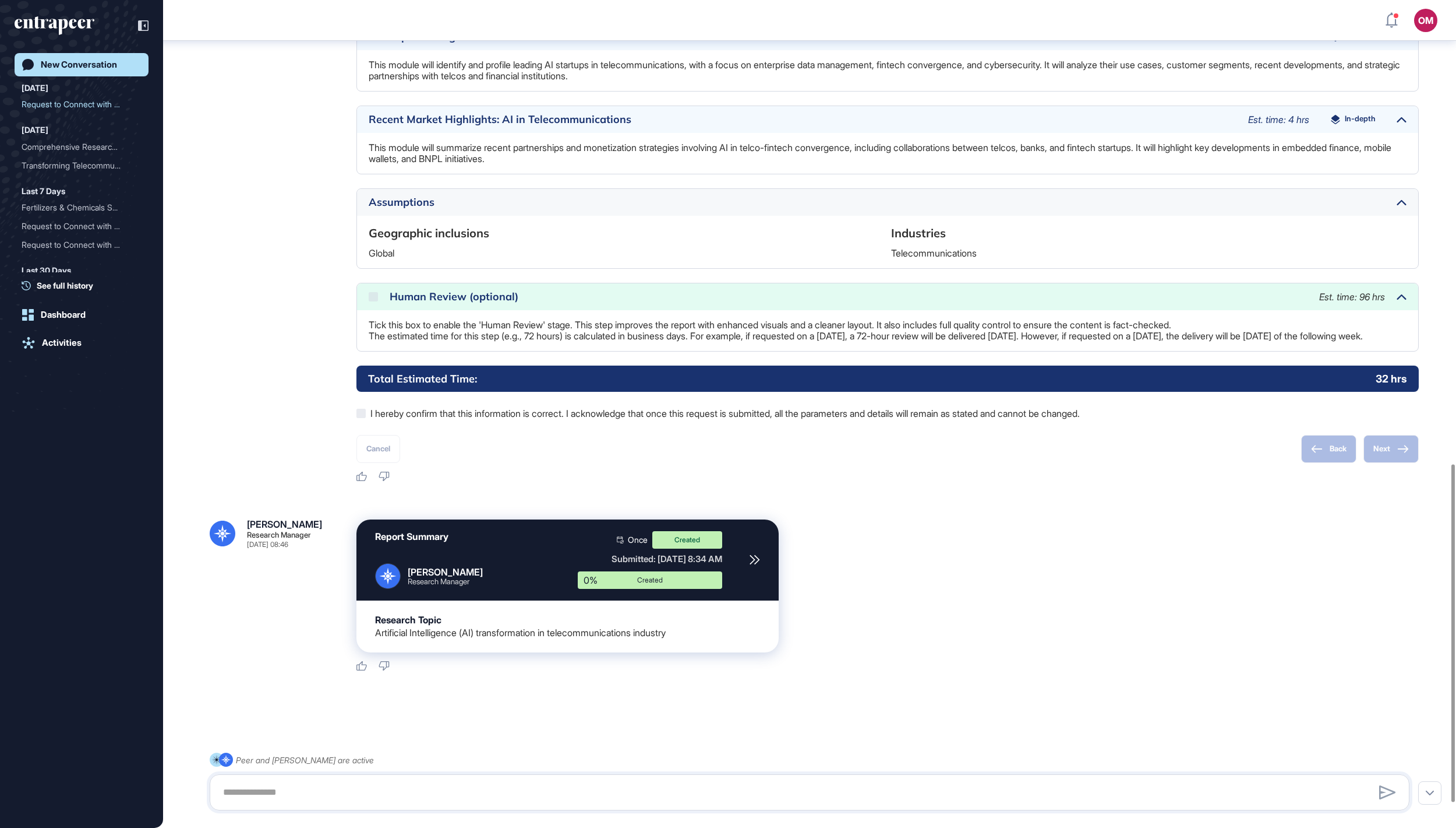
click at [68, 68] on div "New Conversation" at bounding box center [79, 64] width 76 height 10
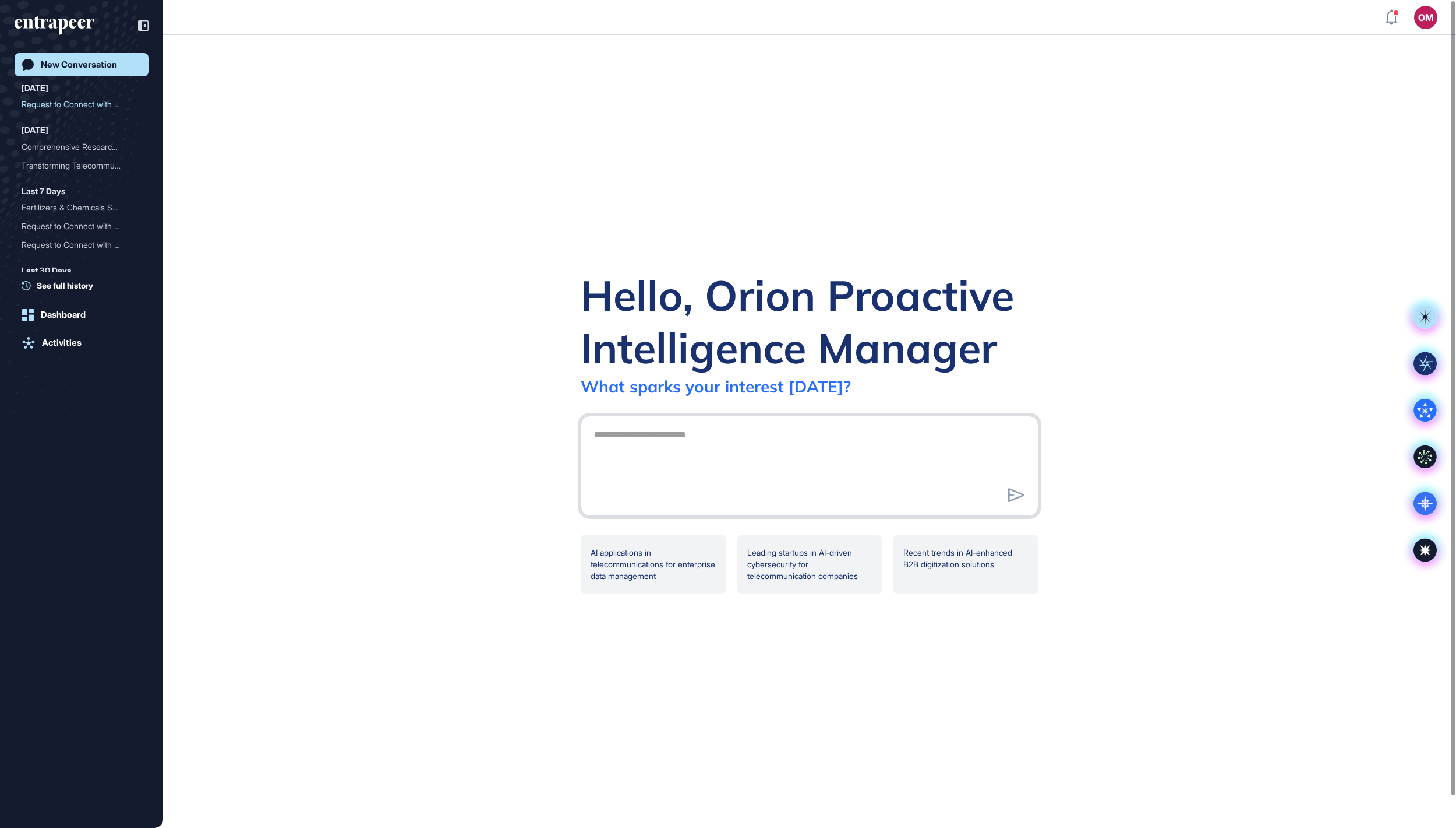
click at [622, 448] on textarea at bounding box center [809, 464] width 445 height 82
type textarea "**********"
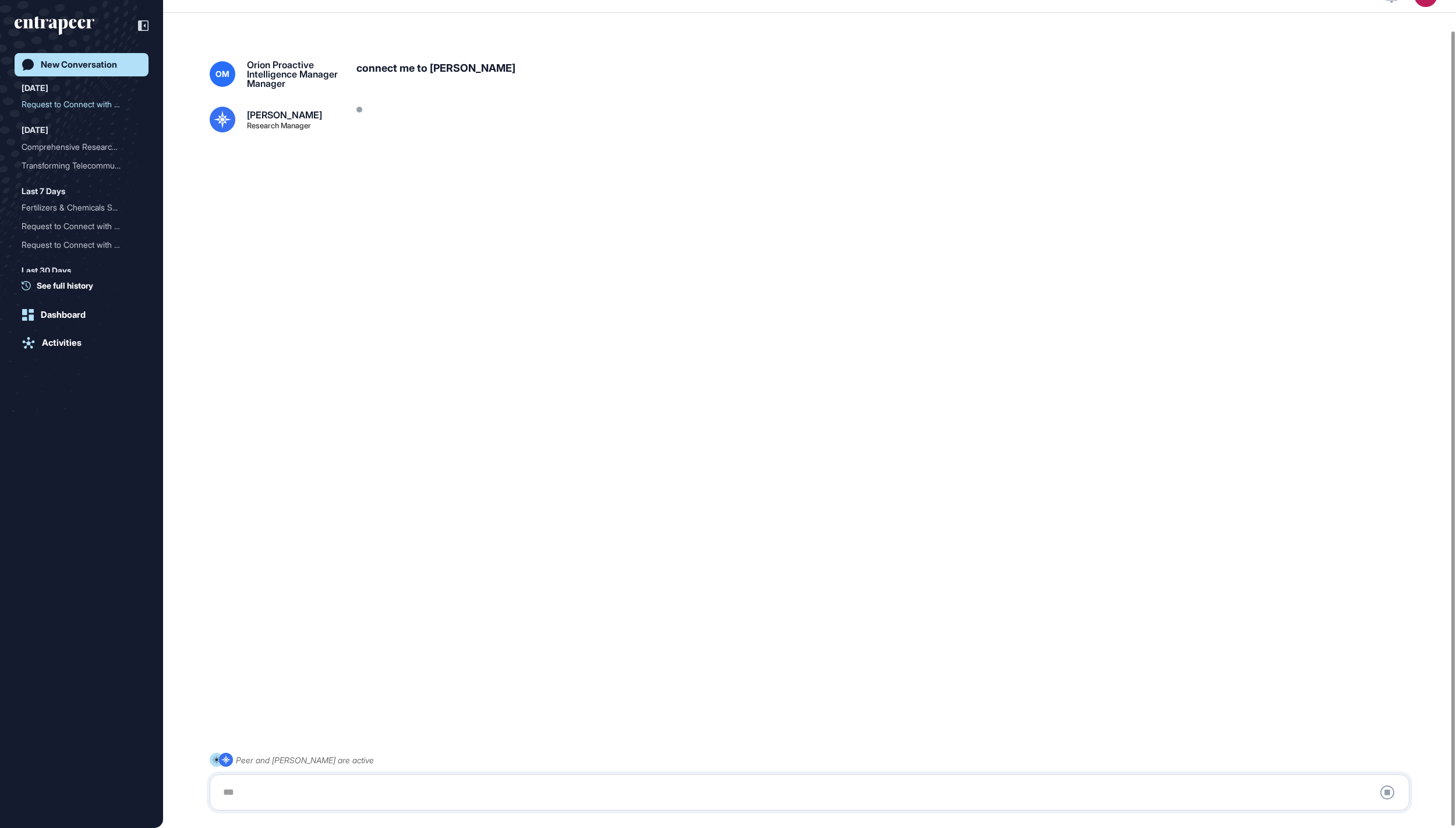
scroll to position [32, 0]
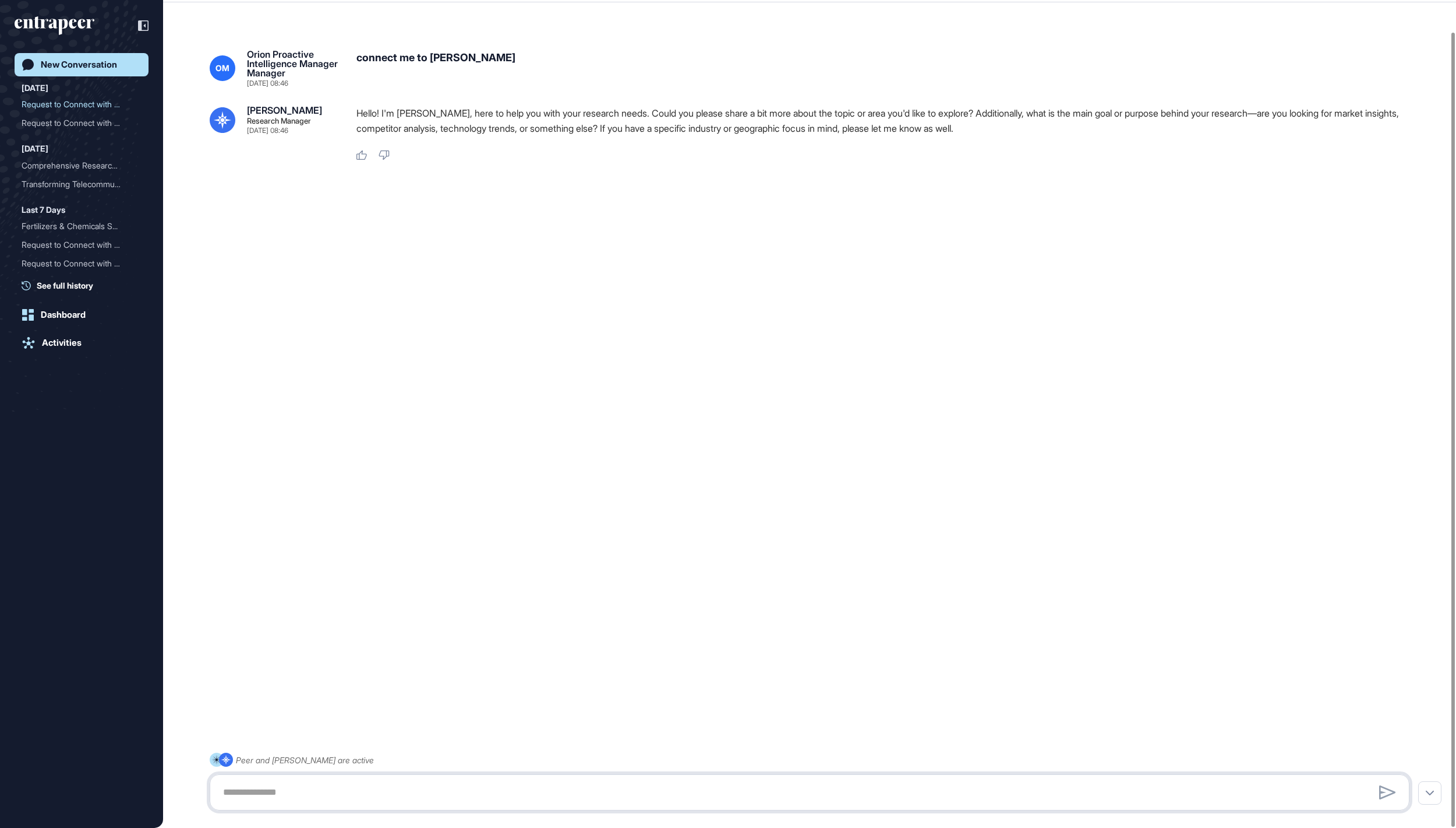
click at [417, 797] on textarea at bounding box center [809, 792] width 1187 height 23
paste textarea "**********"
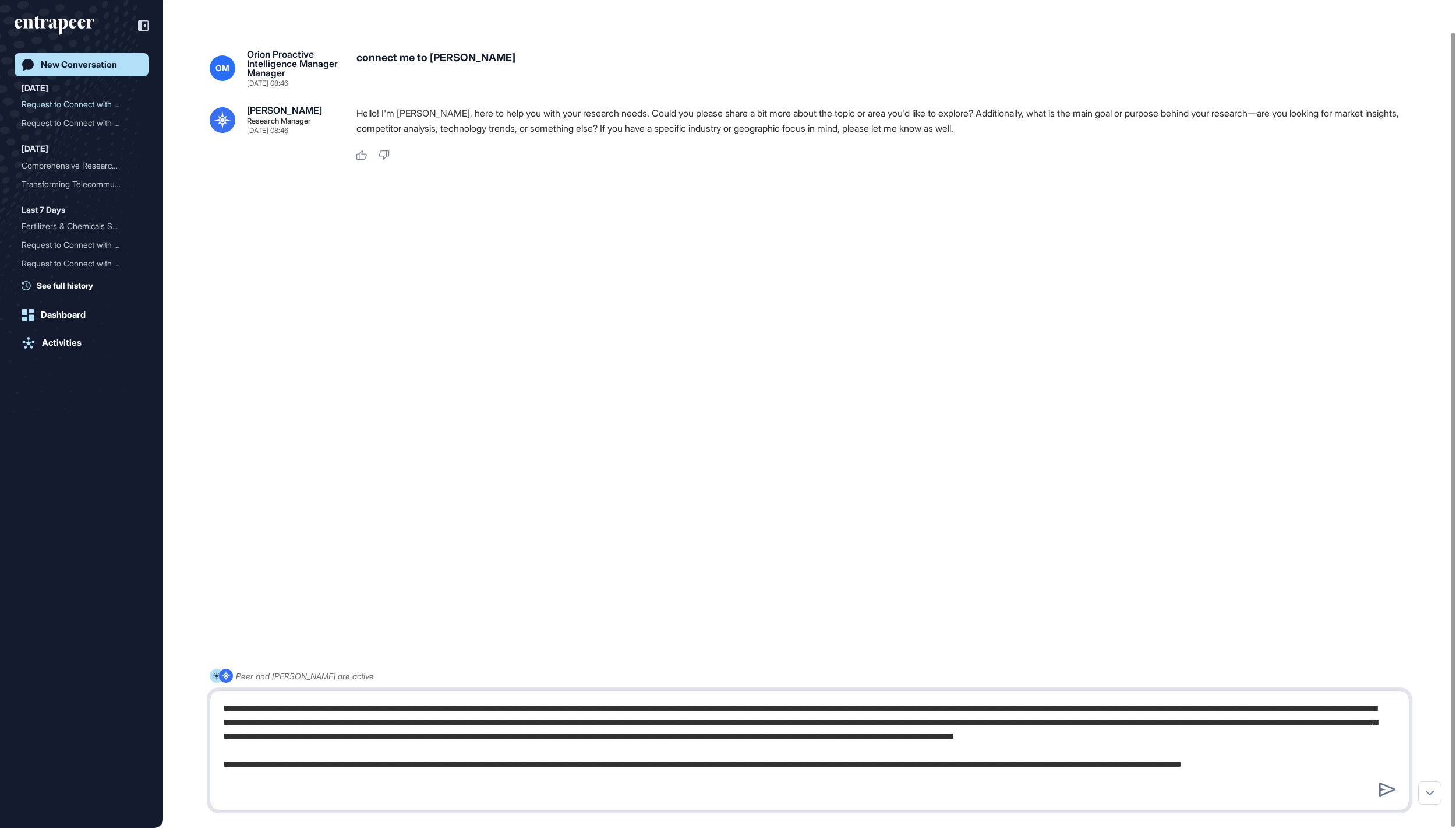
type textarea "**********"
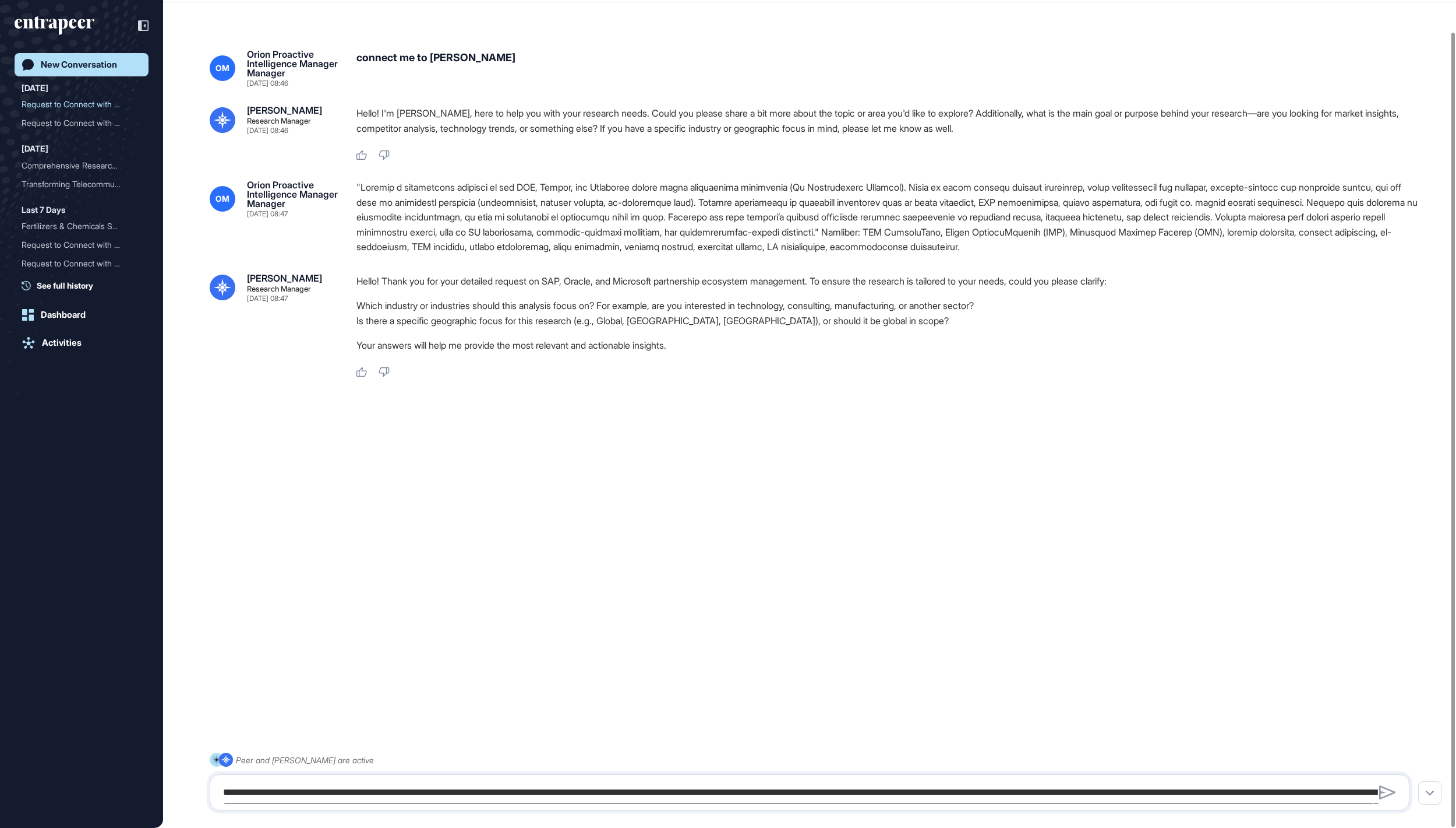
click at [365, 805] on div at bounding box center [809, 792] width 1200 height 36
click at [350, 780] on textarea at bounding box center [809, 792] width 1187 height 23
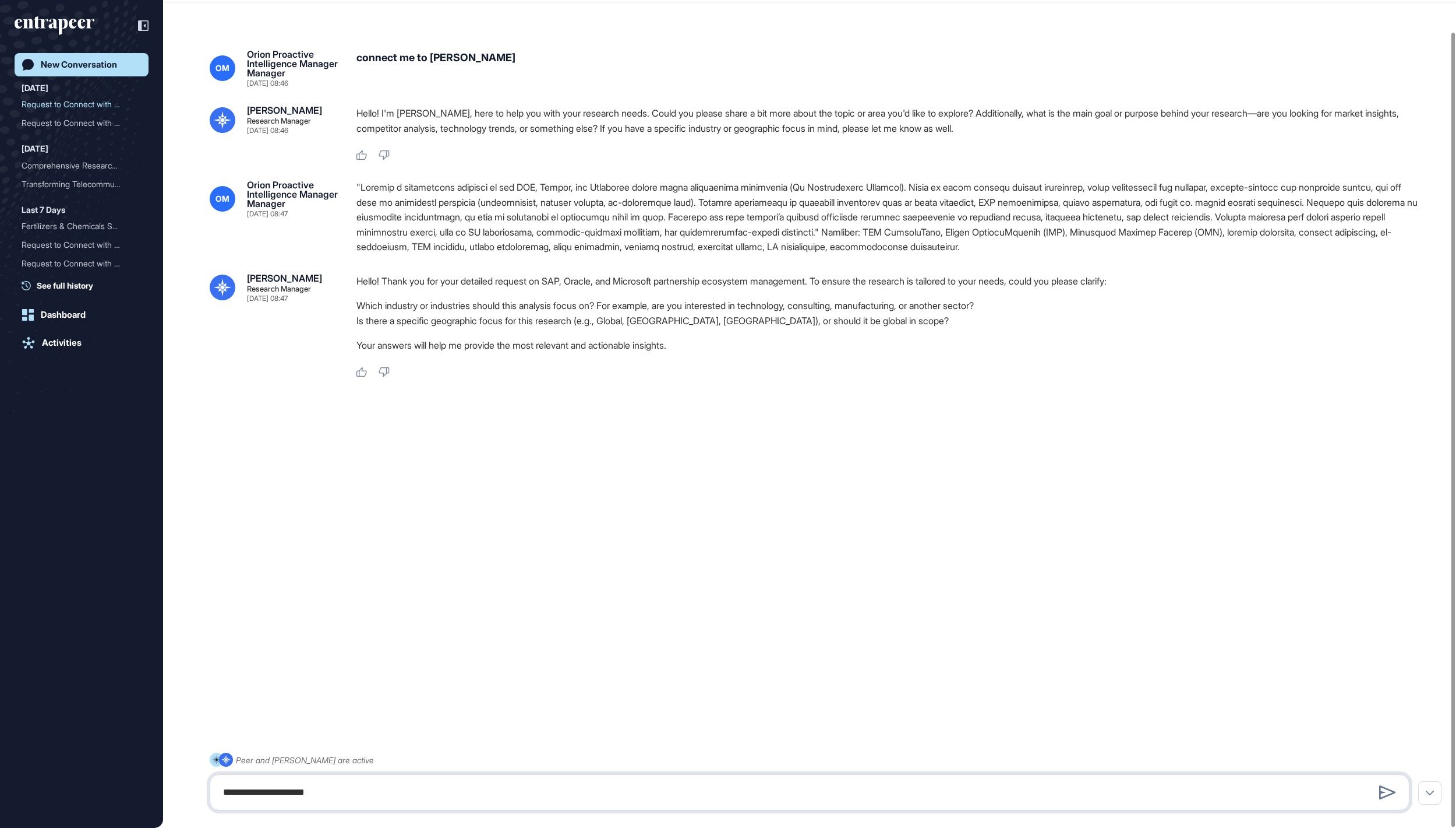
type textarea "**********"
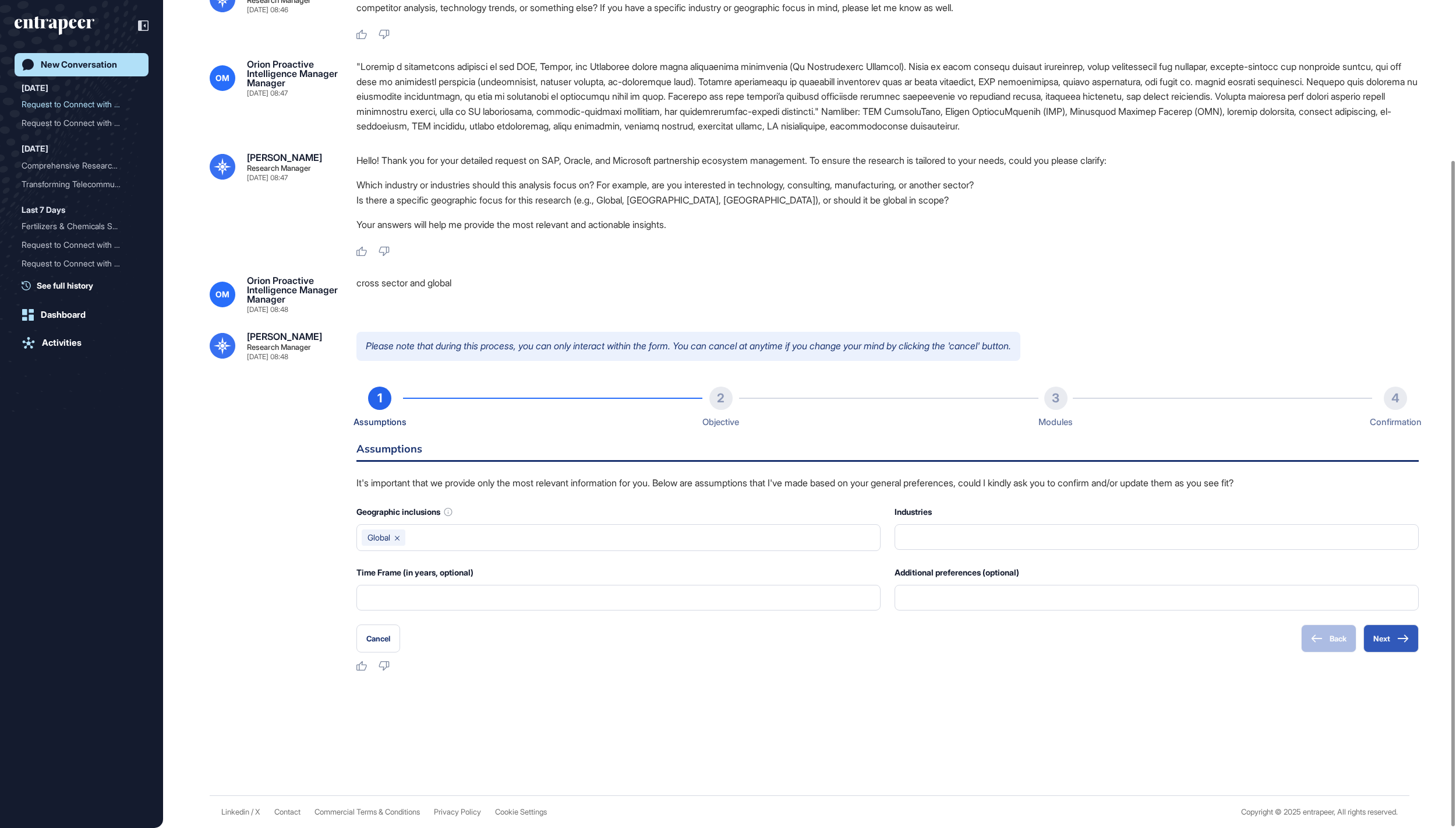
scroll to position [199, 0]
click at [1394, 652] on button "Next" at bounding box center [1391, 637] width 55 height 28
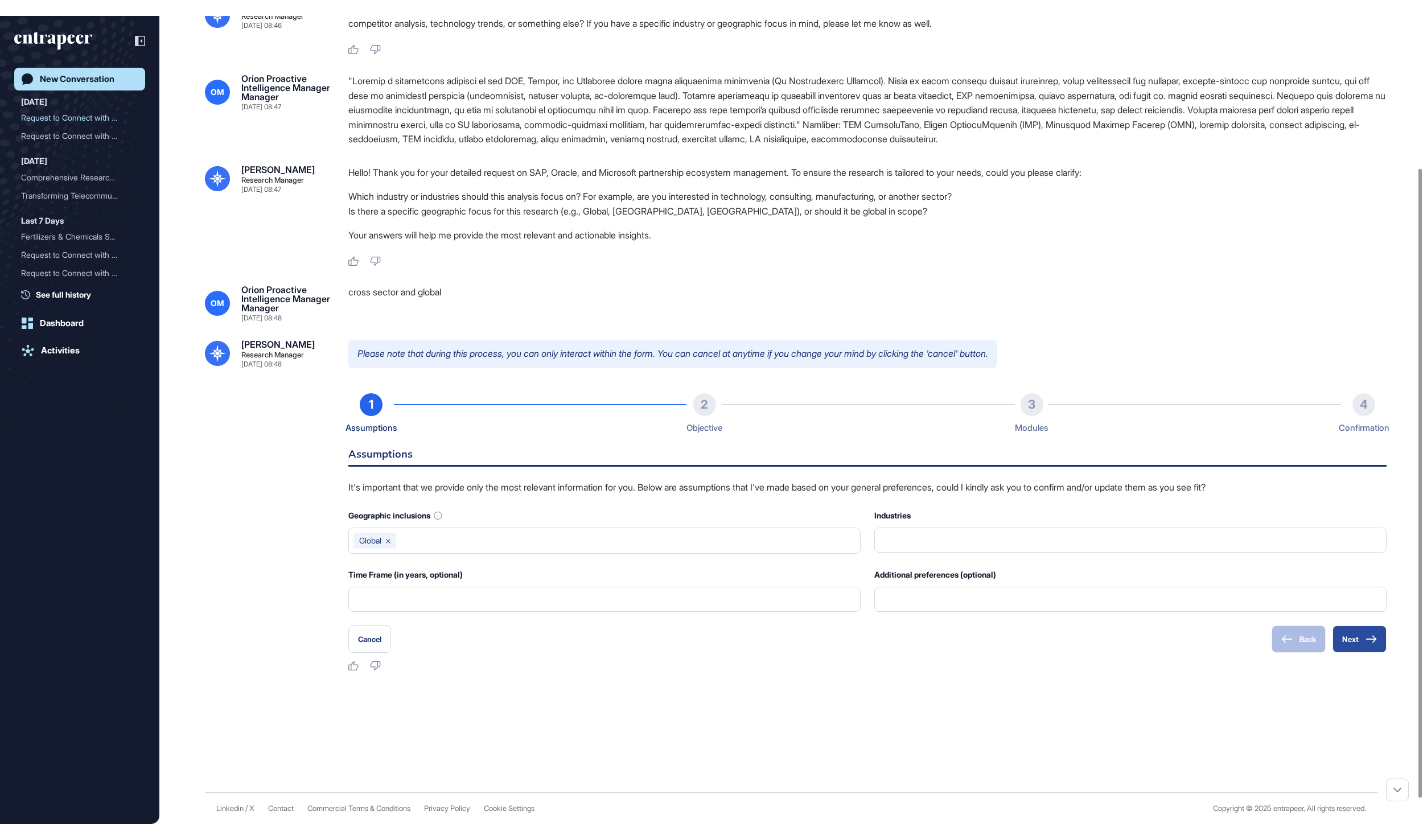
scroll to position [147, 0]
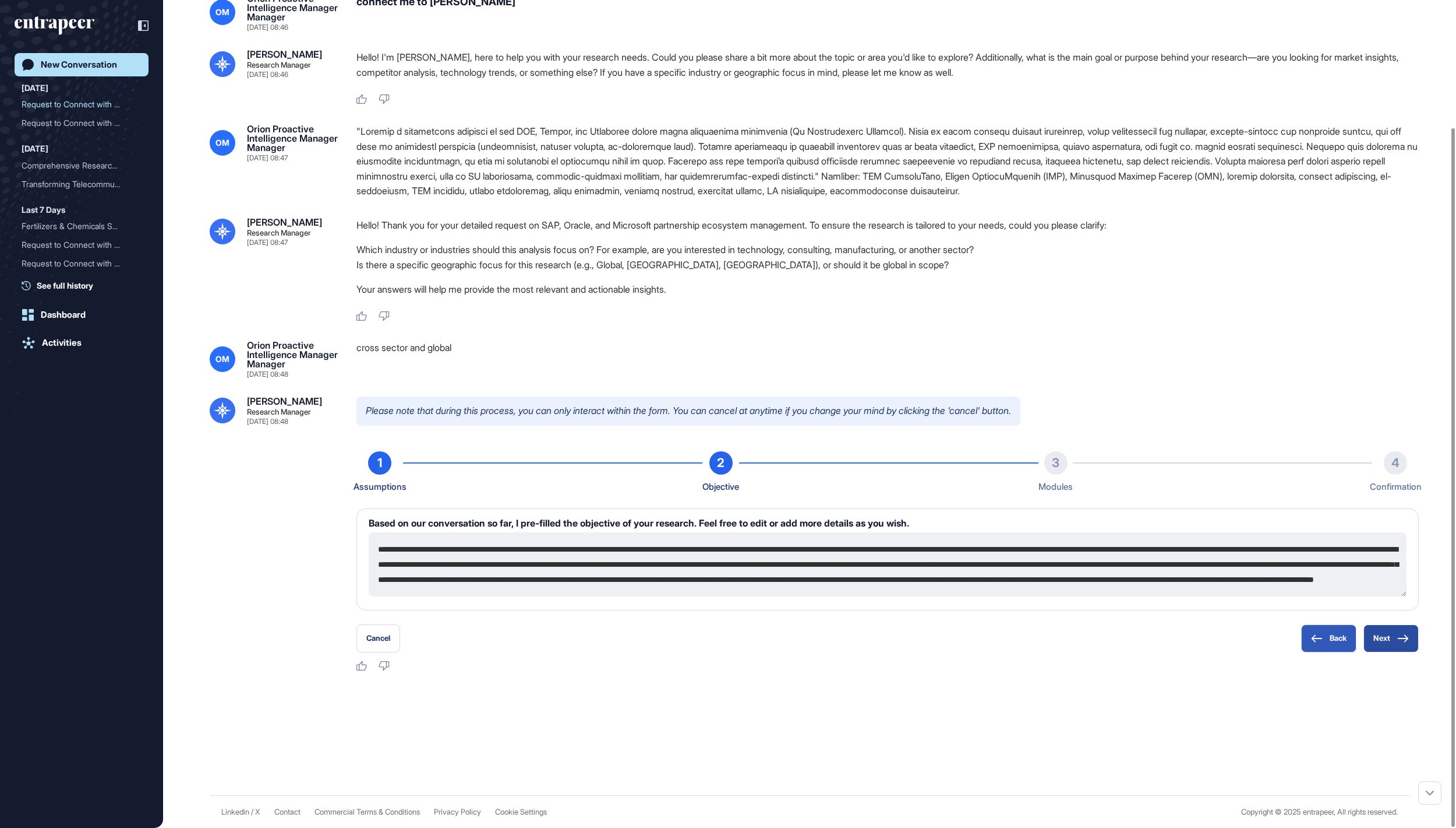
click at [1381, 634] on button "Next" at bounding box center [1391, 637] width 55 height 28
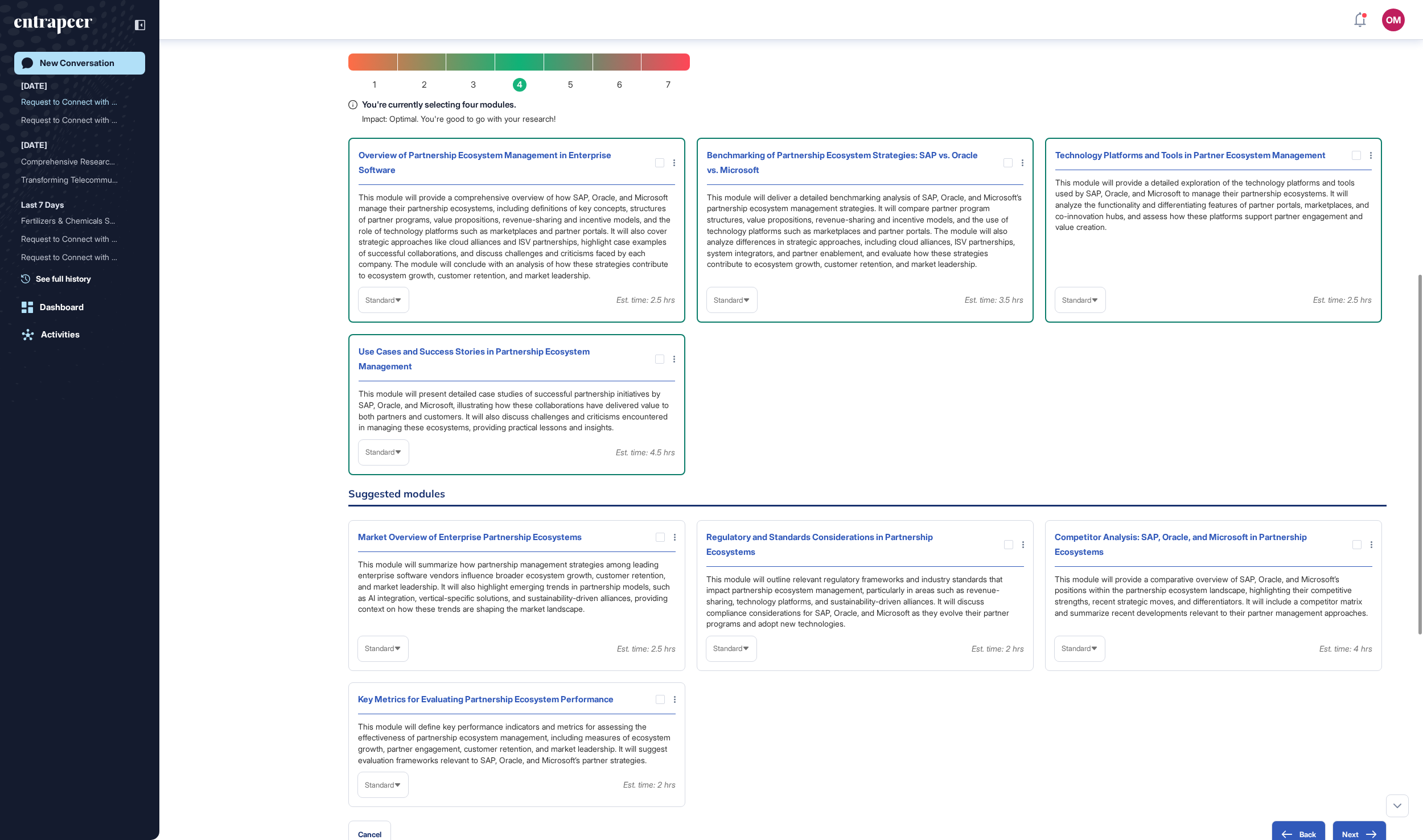
scroll to position [654, 0]
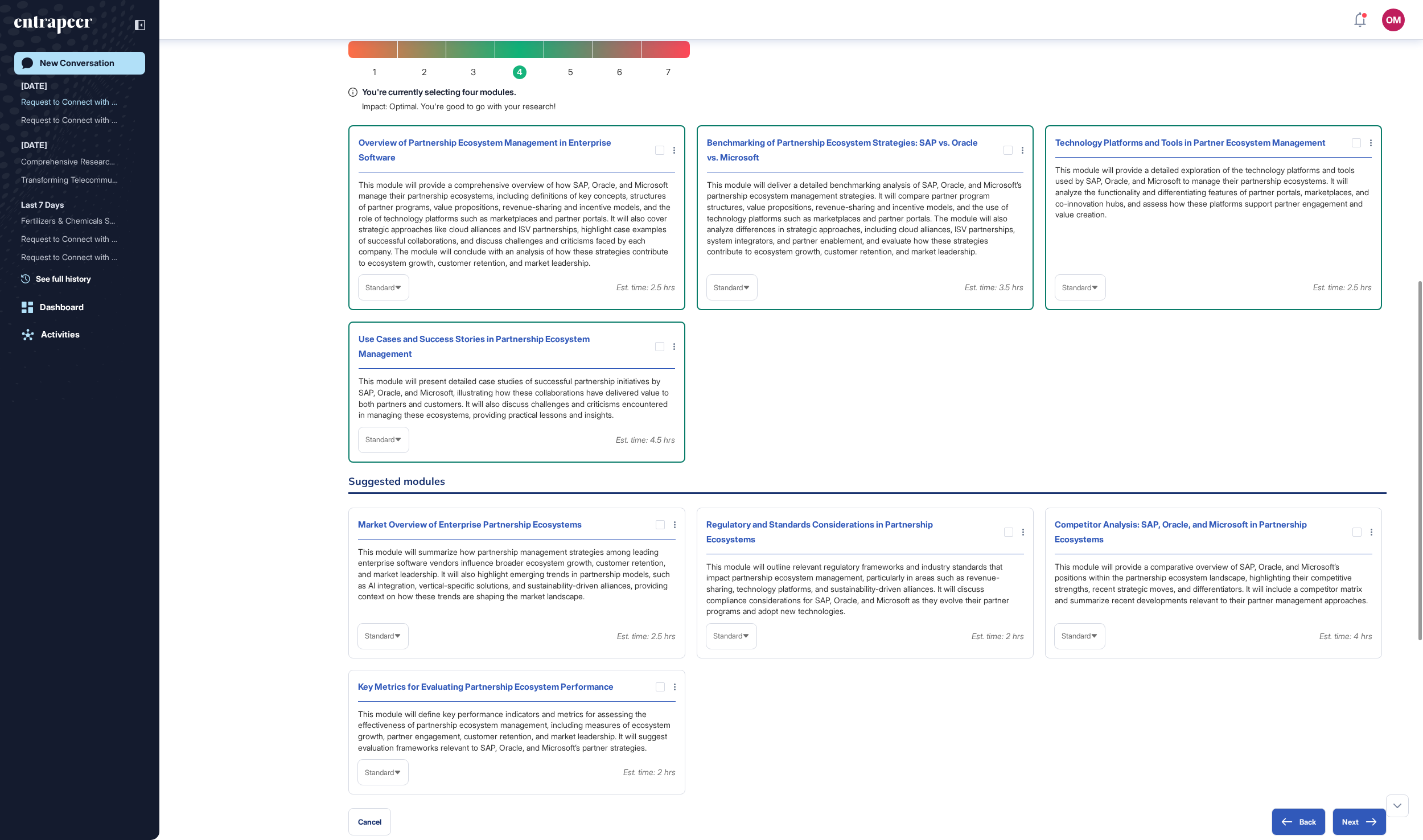
click at [395, 292] on span "Standard" at bounding box center [380, 287] width 29 height 8
click at [394, 371] on li "In-depth" at bounding box center [383, 360] width 43 height 22
click at [743, 292] on span "Standard" at bounding box center [728, 287] width 29 height 8
click at [733, 371] on li "In-depth" at bounding box center [732, 360] width 43 height 22
click at [406, 299] on div "In-depth" at bounding box center [383, 287] width 48 height 22
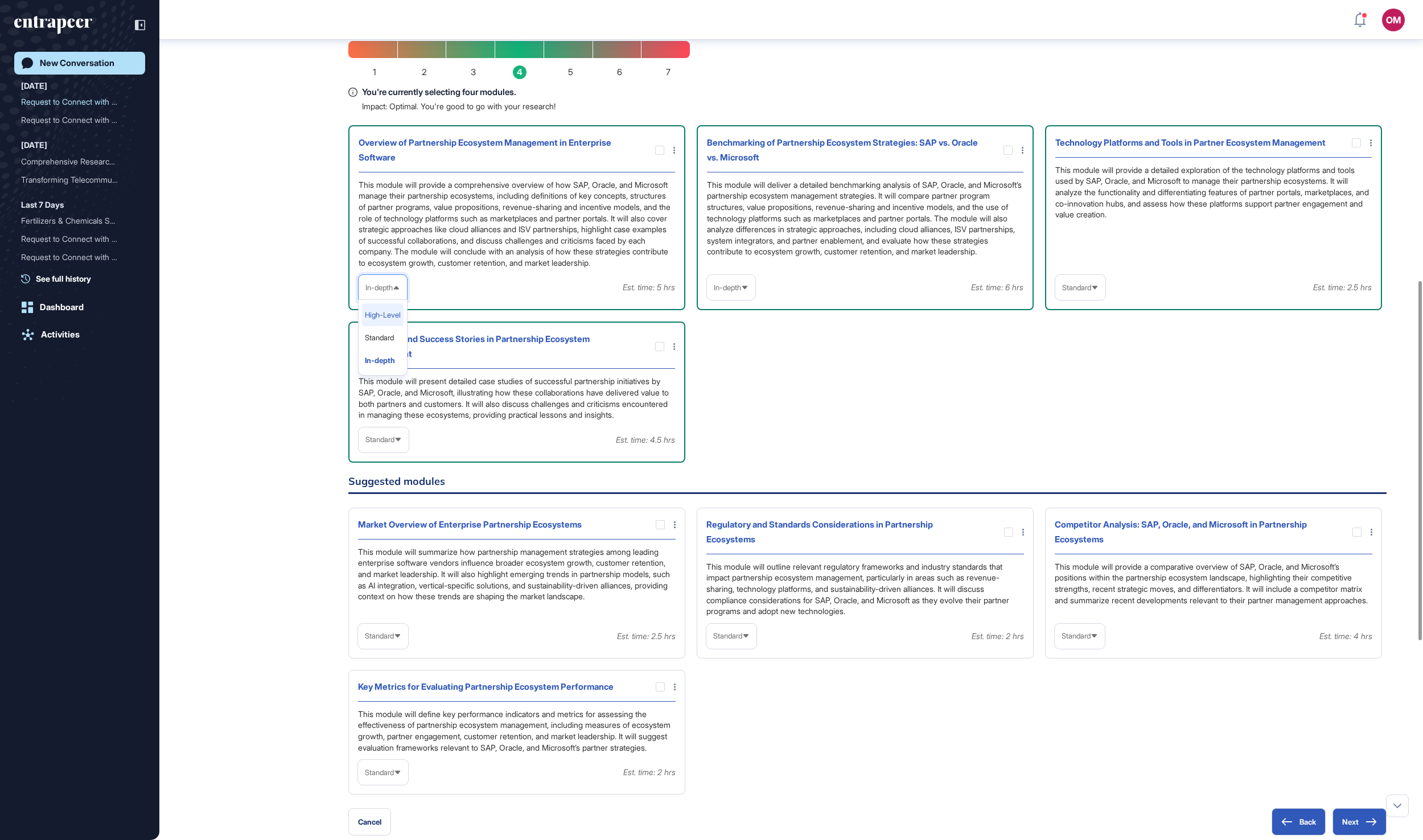
click at [404, 326] on li "High-Level" at bounding box center [383, 314] width 42 height 22
click at [1090, 292] on span "Standard" at bounding box center [1076, 287] width 29 height 8
click at [1074, 371] on li "In-depth" at bounding box center [1081, 360] width 43 height 22
click at [395, 444] on span "Standard" at bounding box center [380, 439] width 29 height 8
click at [402, 524] on li "In-depth" at bounding box center [383, 513] width 43 height 22
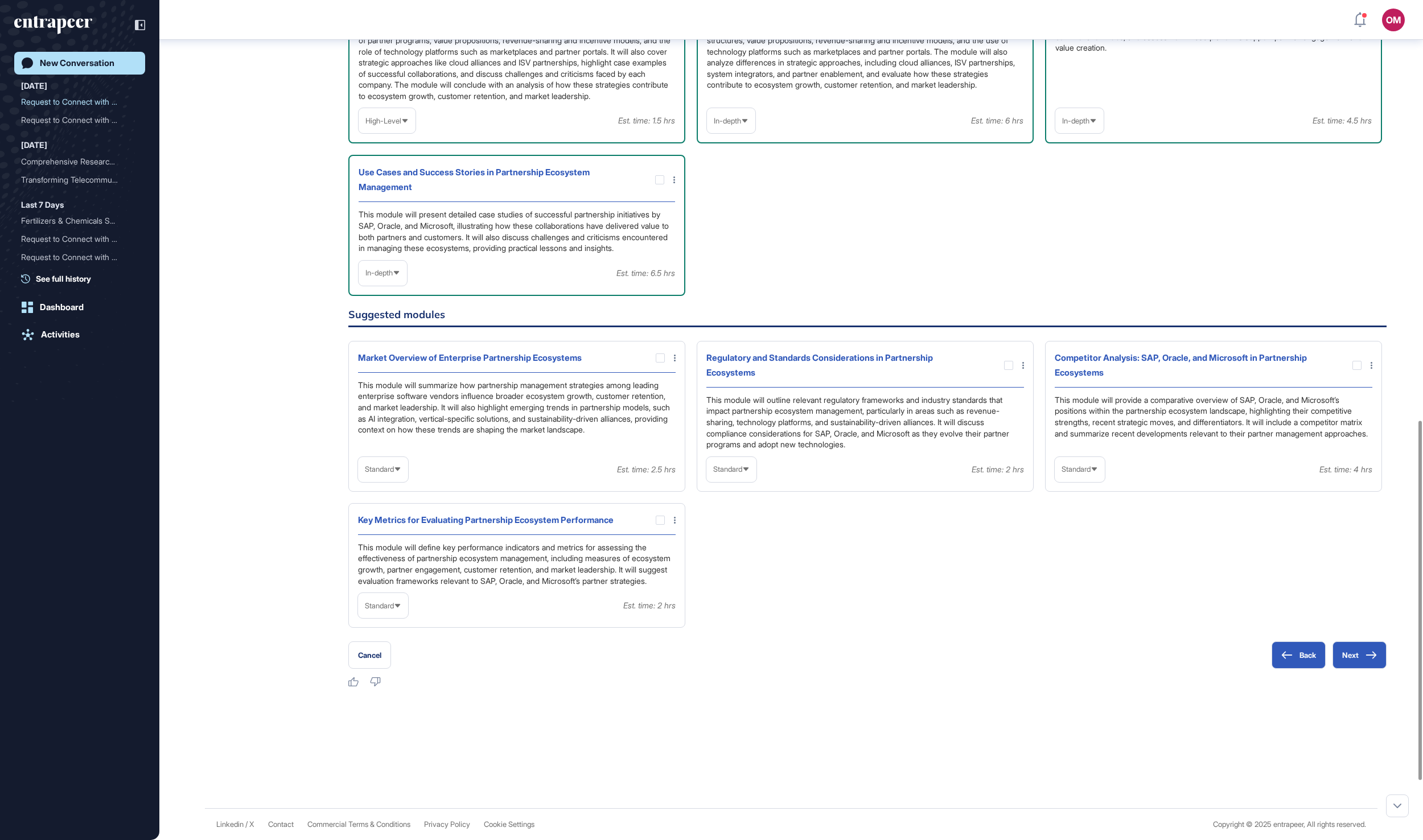
scroll to position [992, 0]
click at [743, 473] on span "Standard" at bounding box center [727, 469] width 29 height 8
click at [749, 557] on ul "High-Level Standard In-depth" at bounding box center [732, 519] width 50 height 75
drag, startPoint x: 740, startPoint y: 543, endPoint x: 740, endPoint y: 554, distance: 11.0
click at [740, 473] on span "Standard" at bounding box center [727, 469] width 29 height 8
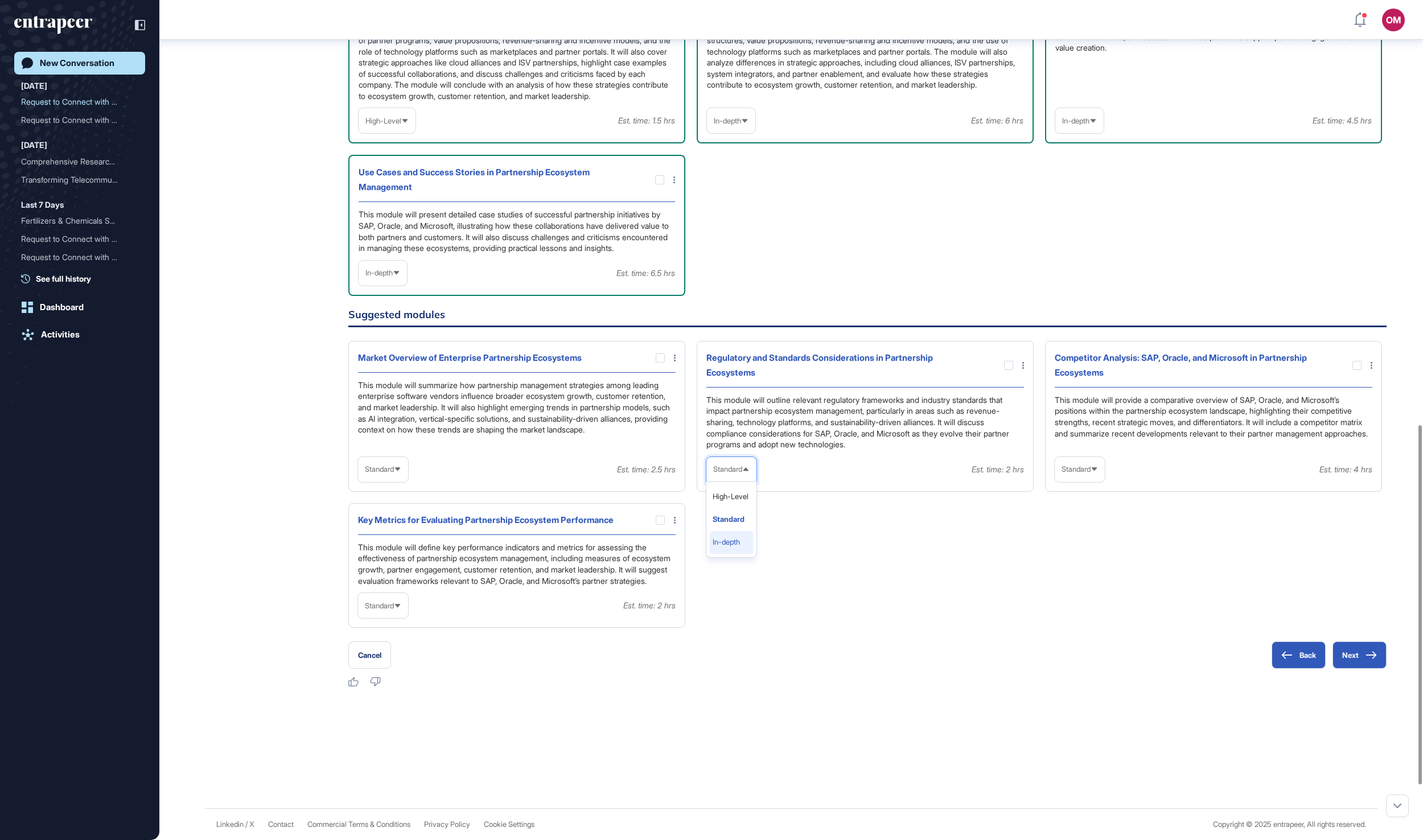
click at [731, 553] on li "In-depth" at bounding box center [732, 542] width 43 height 22
click at [1005, 370] on div at bounding box center [1009, 366] width 9 height 9
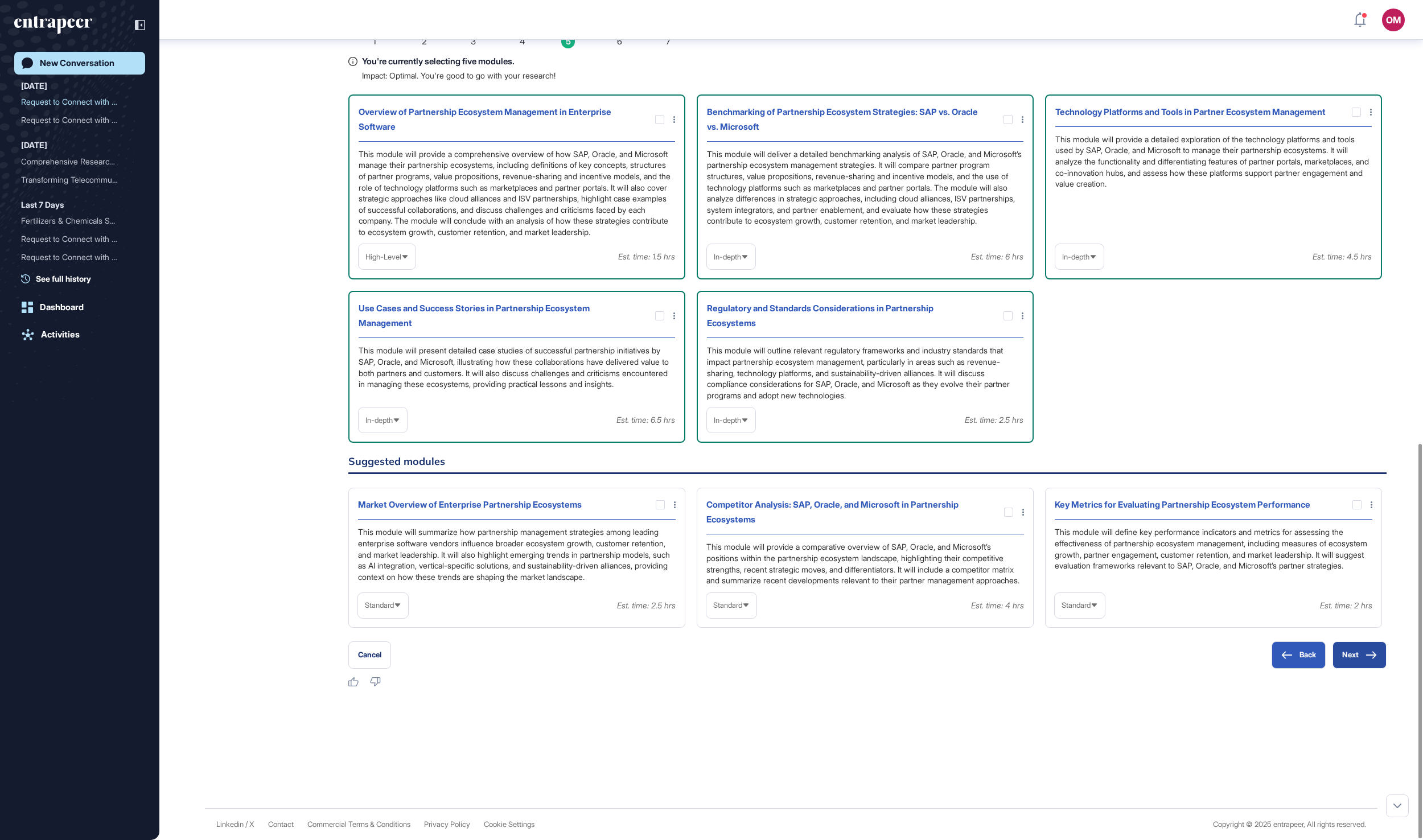
click at [1368, 651] on icon at bounding box center [1371, 655] width 11 height 8
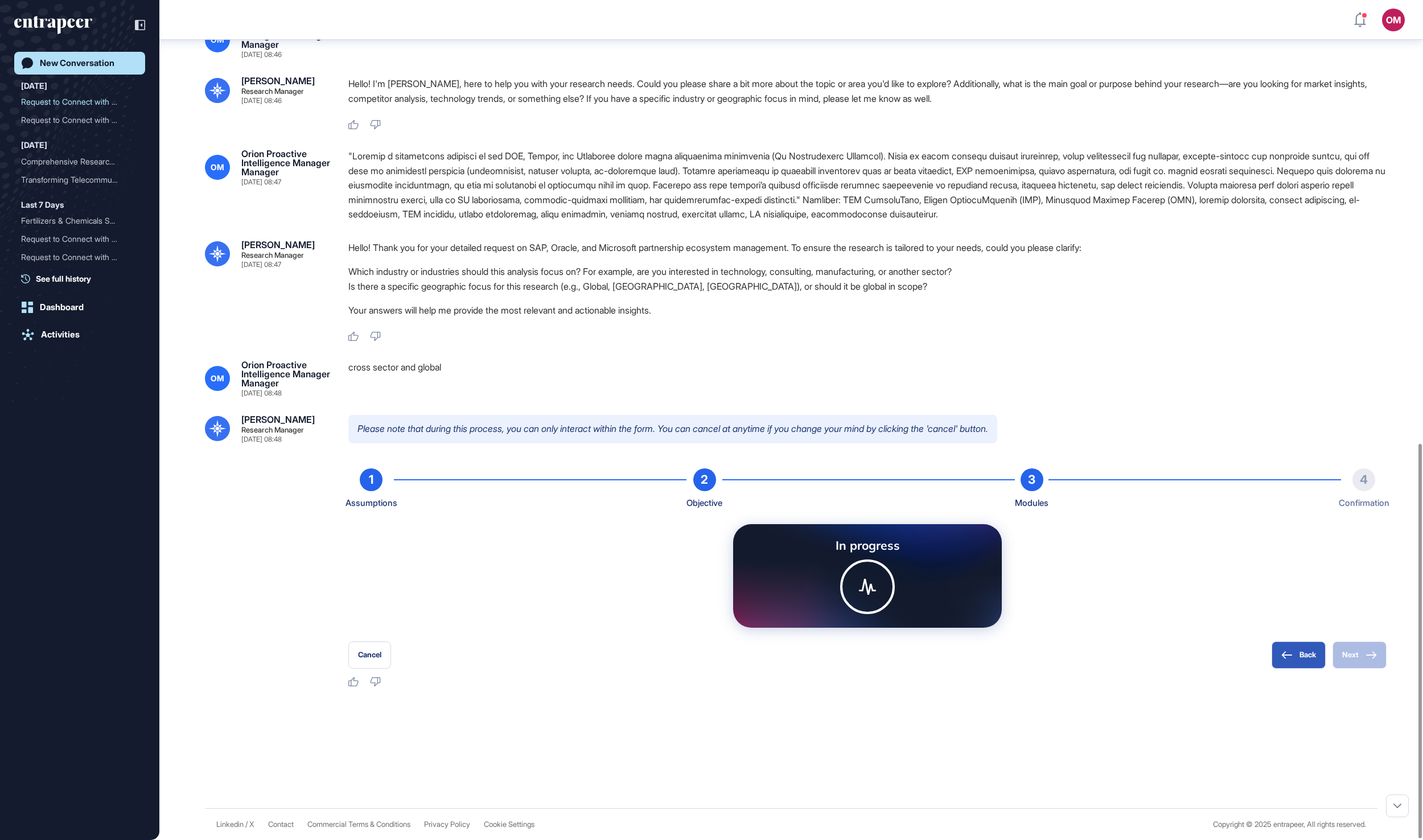
scroll to position [117, 0]
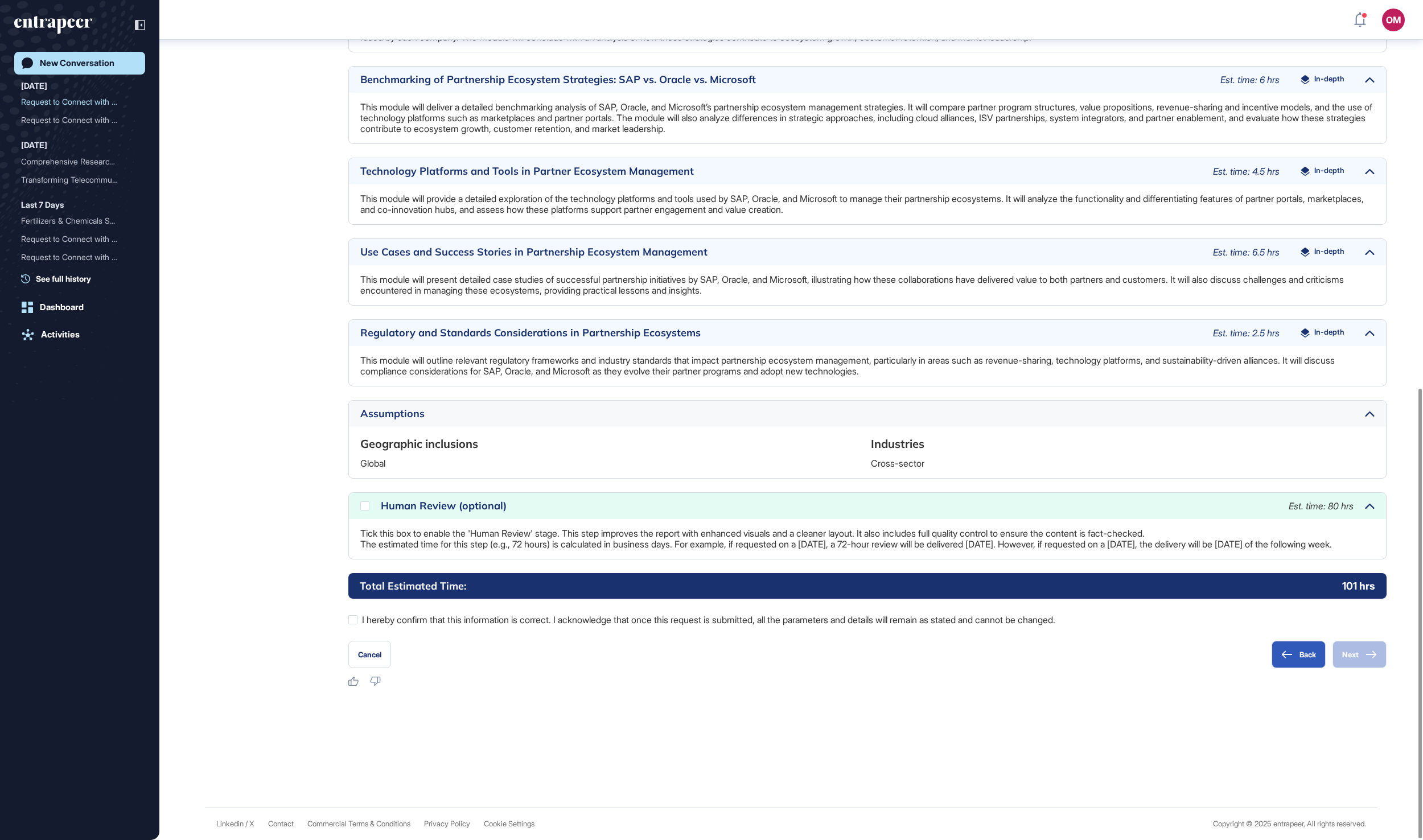
click at [562, 500] on div "Human Review (optional)" at bounding box center [828, 505] width 896 height 10
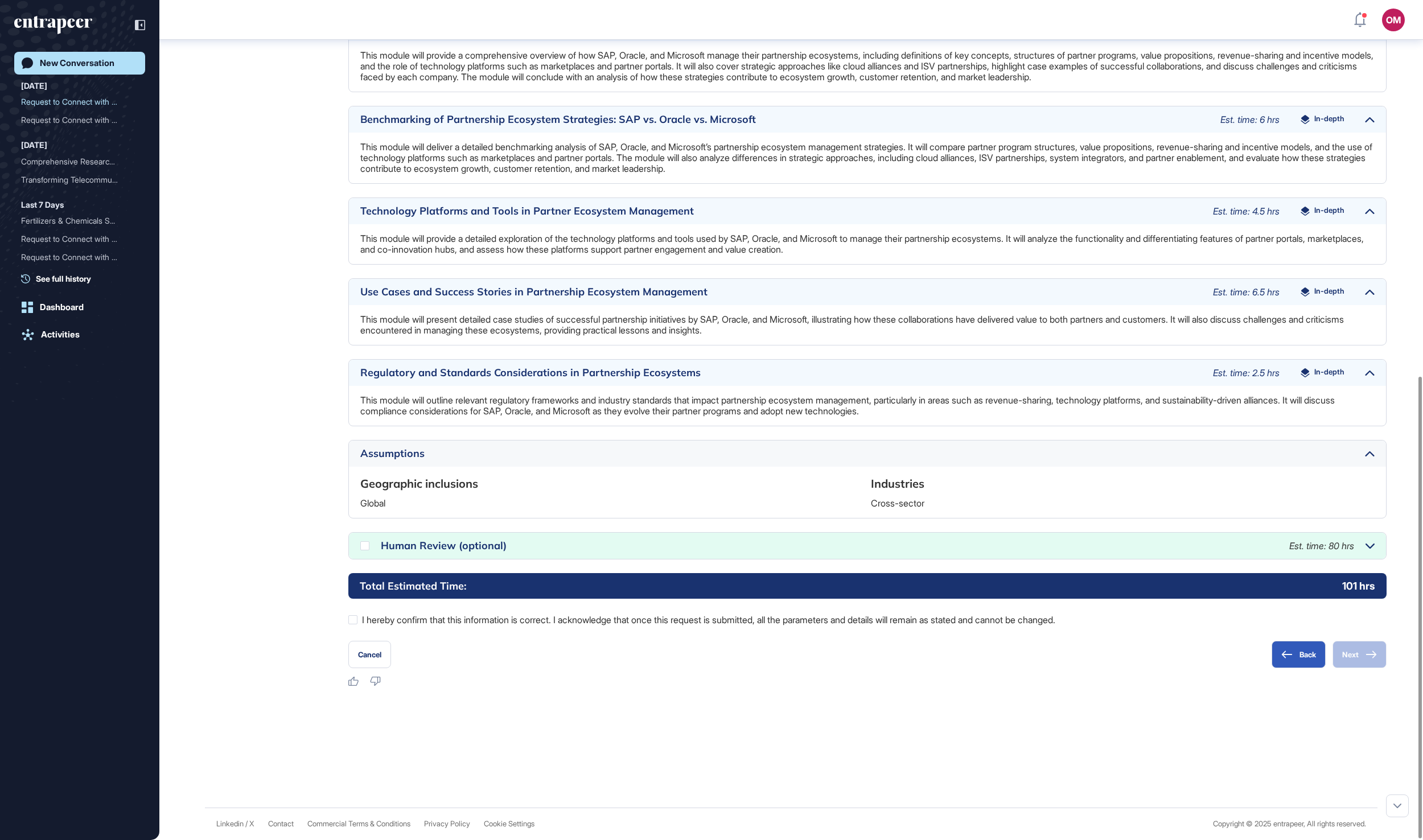
scroll to position [676, 0]
click at [364, 549] on div at bounding box center [365, 546] width 9 height 9
click at [353, 617] on div at bounding box center [353, 620] width 9 height 9
click at [1366, 663] on button "Next" at bounding box center [1360, 654] width 54 height 27
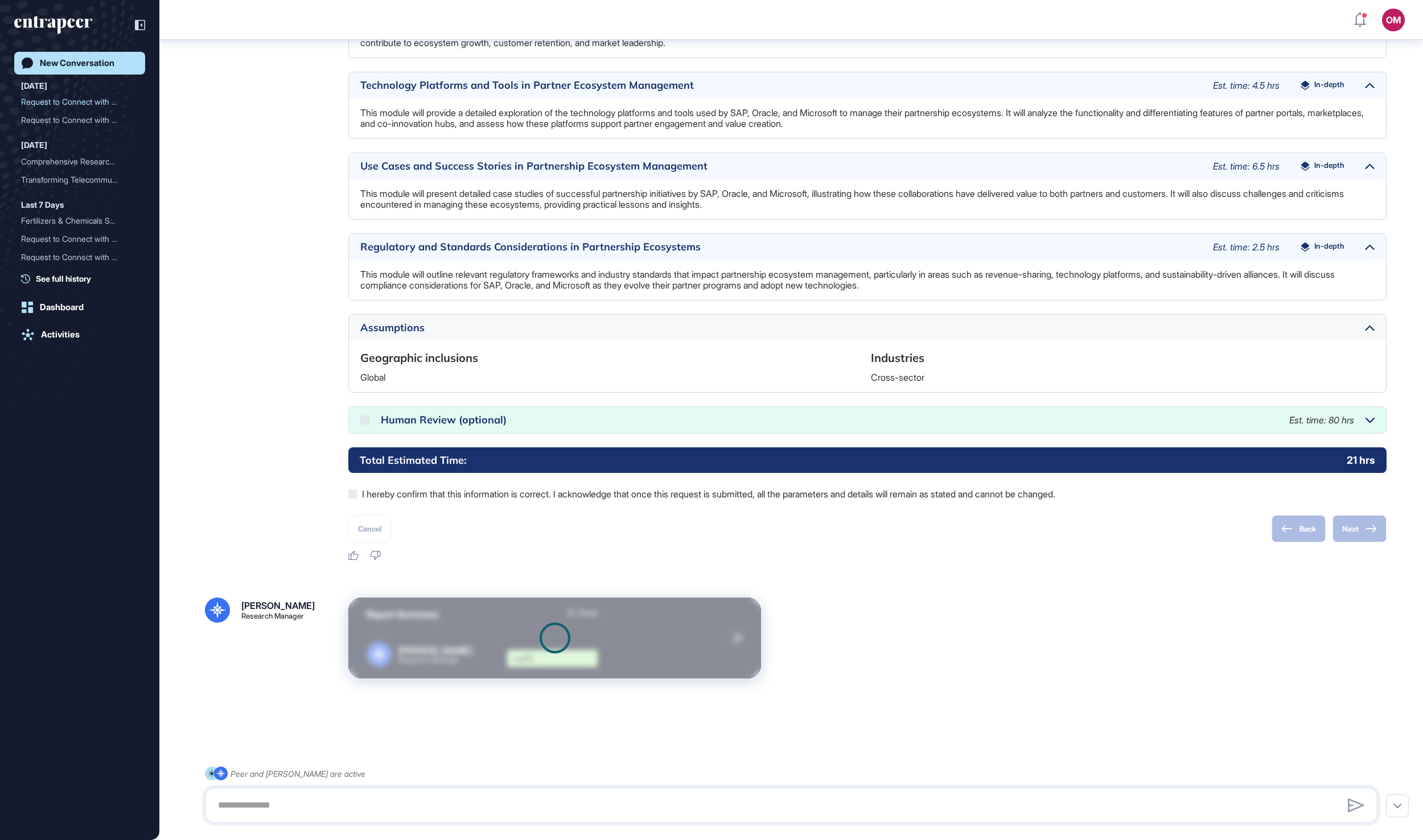
scroll to position [804, 0]
